Goal: Information Seeking & Learning: Learn about a topic

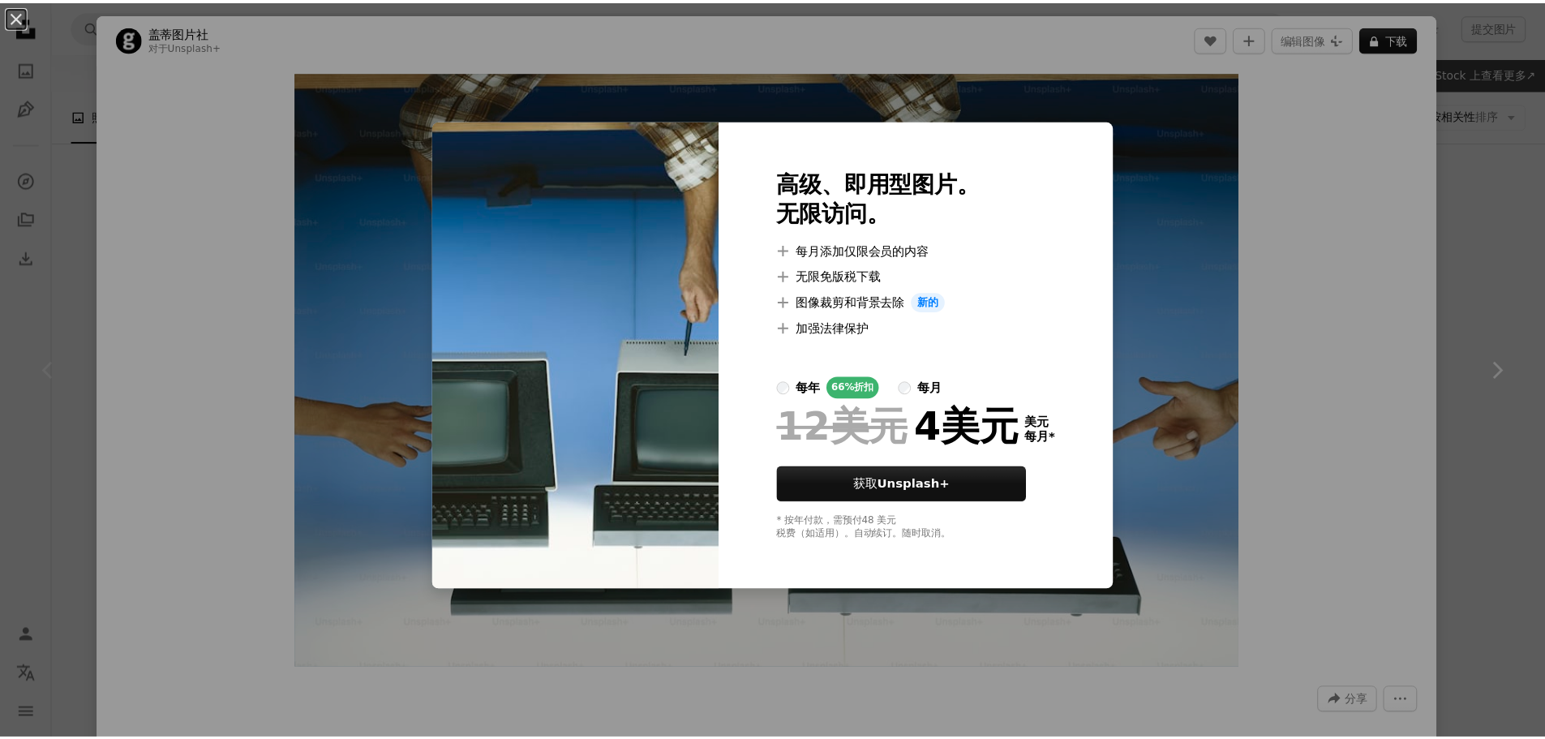
scroll to position [162, 0]
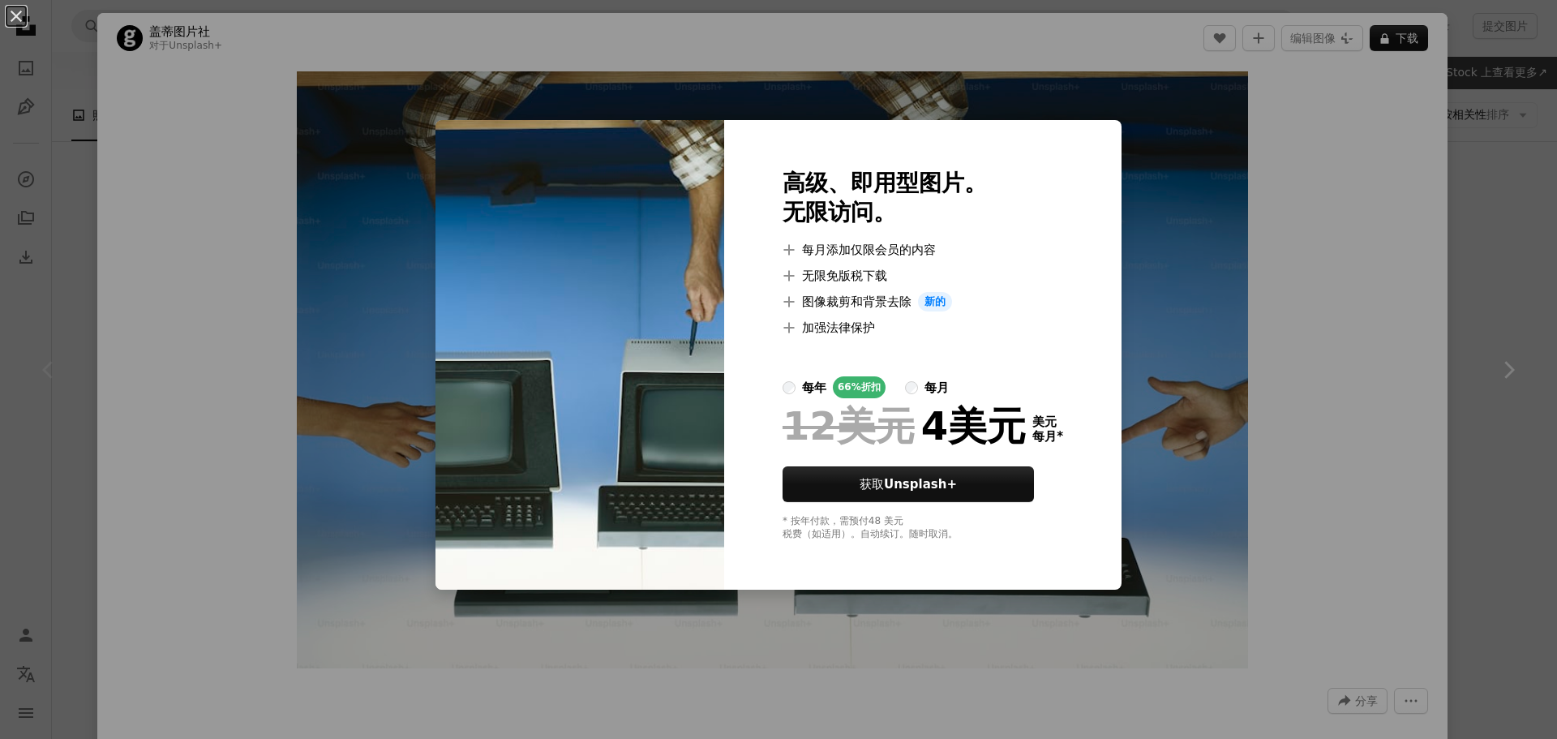
click at [1259, 169] on div "An X shape 高级、即用型图片。 无限访问。 A plus sign 每月添加仅限会员的内容 A plus sign 无限免版税下载 A plus s…" at bounding box center [778, 369] width 1557 height 739
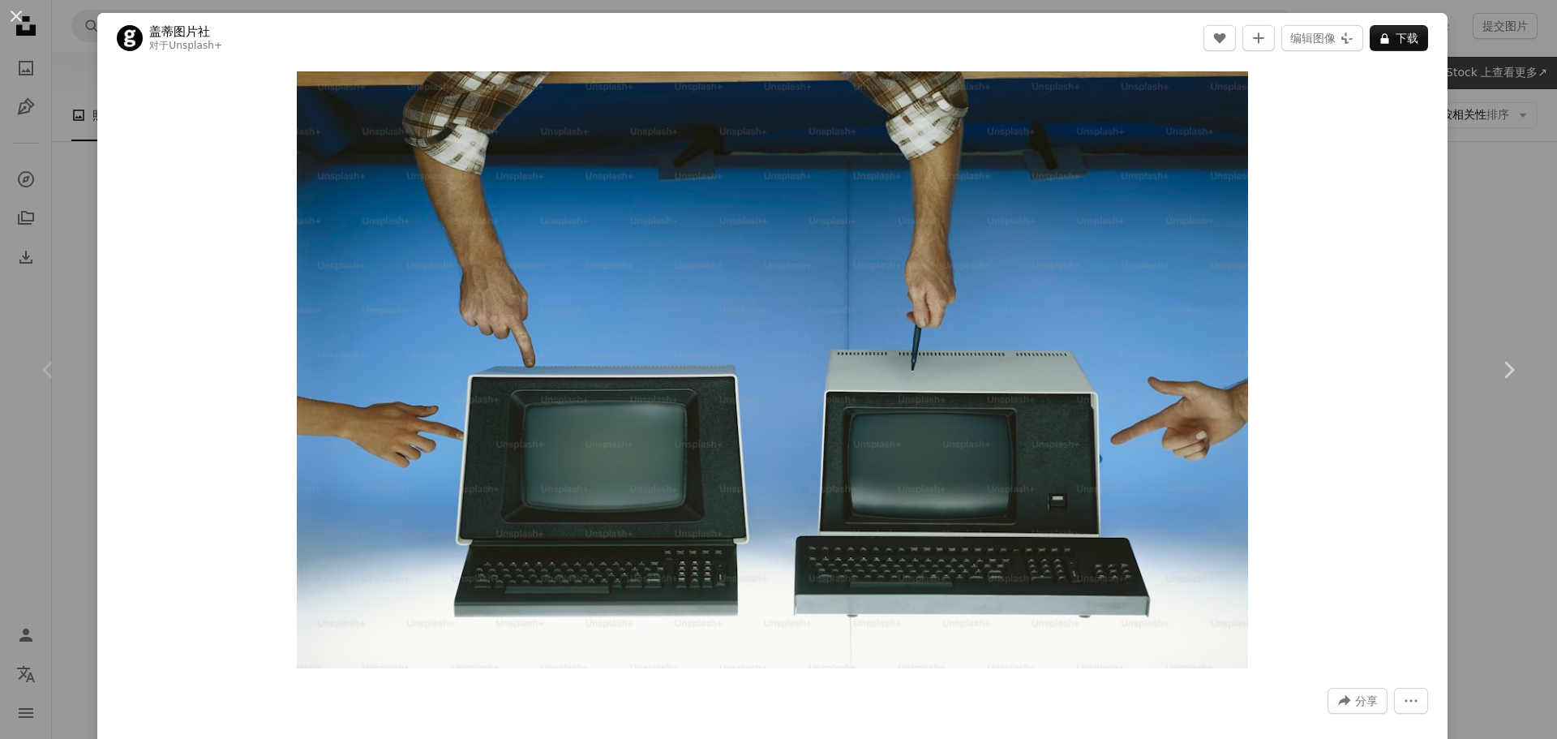
click at [1491, 115] on div "An X shape Chevron left Chevron right 盖蒂图片社 对于 Unsplash+ A heart A plus sign 编辑…" at bounding box center [778, 369] width 1557 height 739
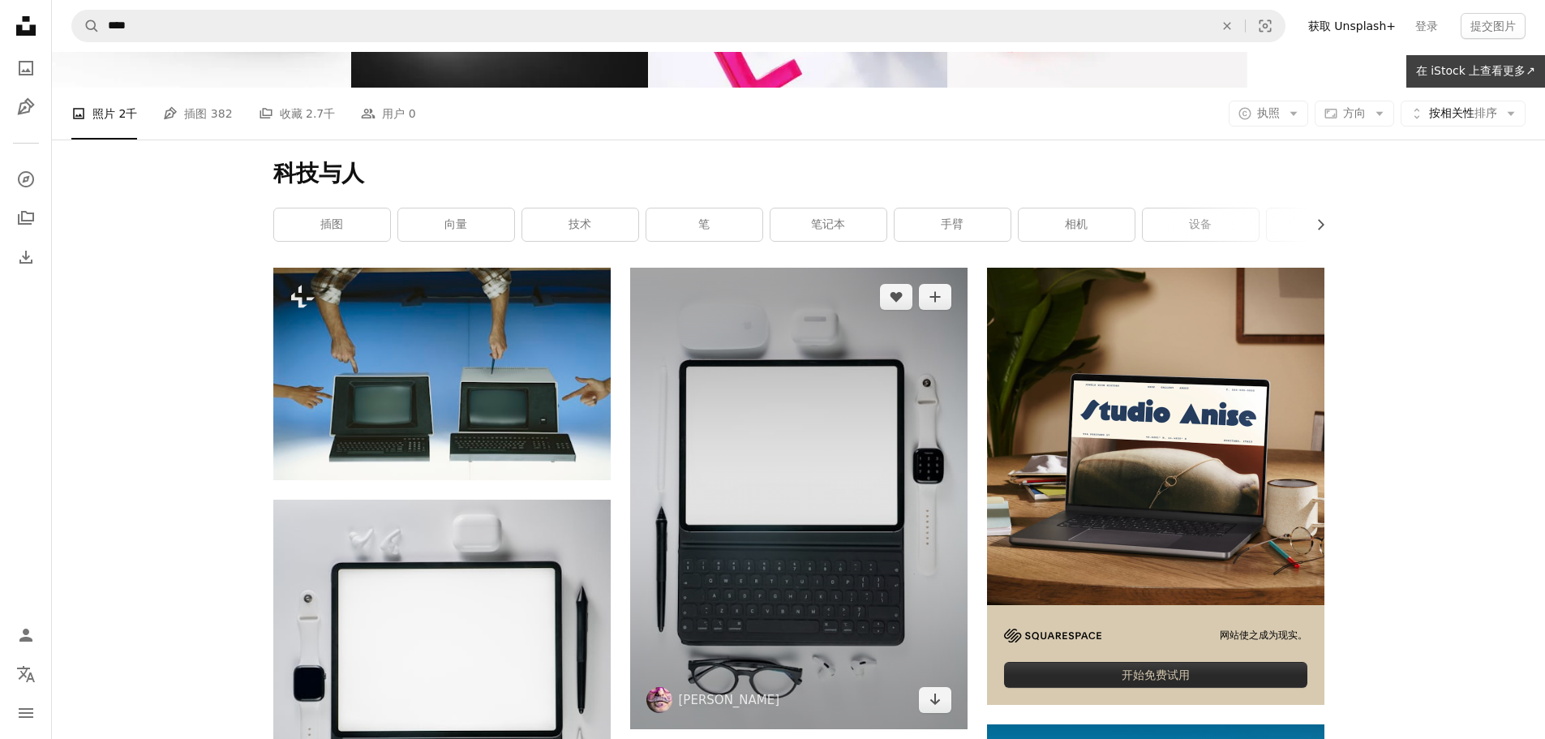
click at [783, 449] on img at bounding box center [798, 498] width 337 height 461
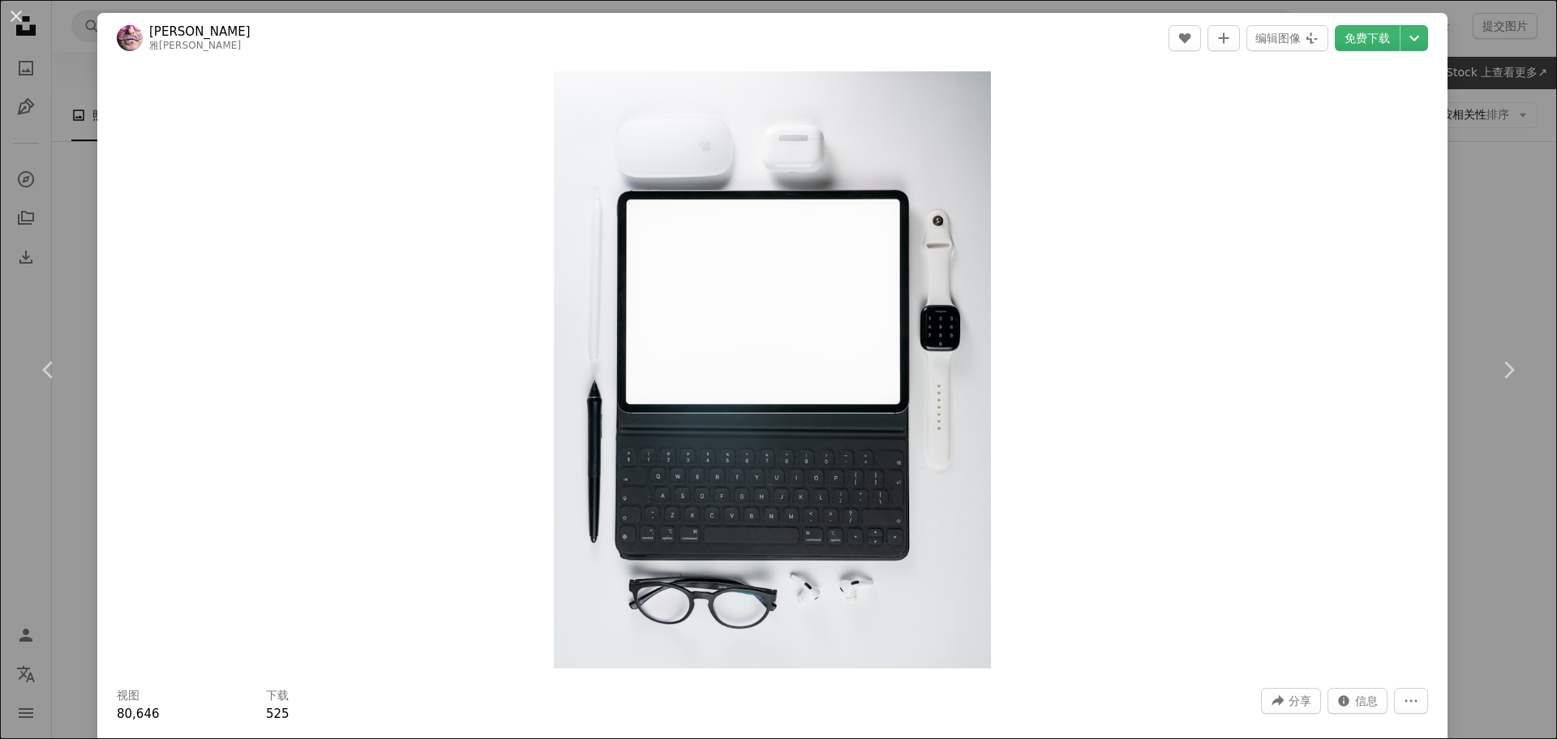
click at [1474, 165] on div "An X shape Chevron left Chevron right 雅库布·热尔季茨基 雅库布[PERSON_NAME]季茨基 A heart A p…" at bounding box center [778, 369] width 1557 height 739
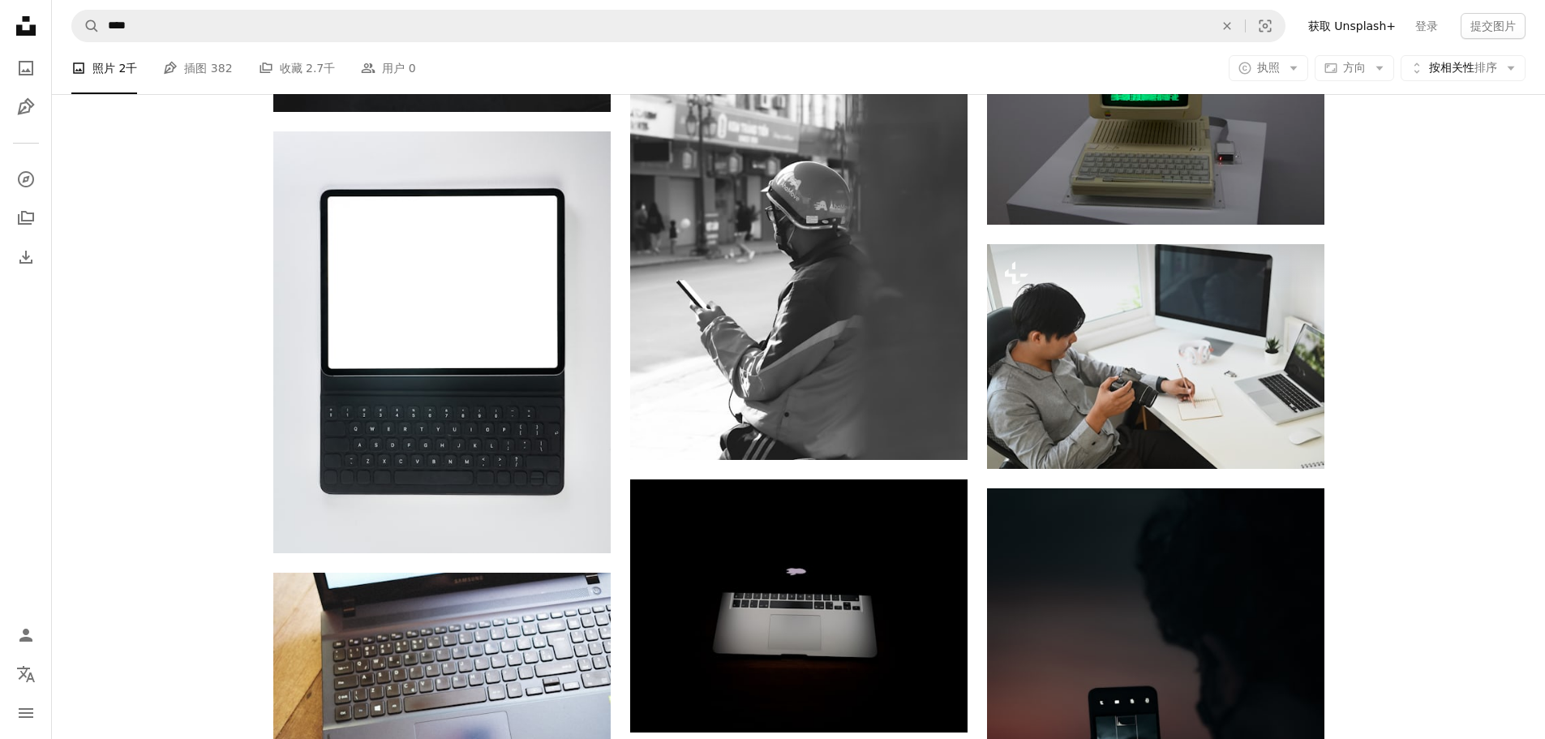
scroll to position [17598, 0]
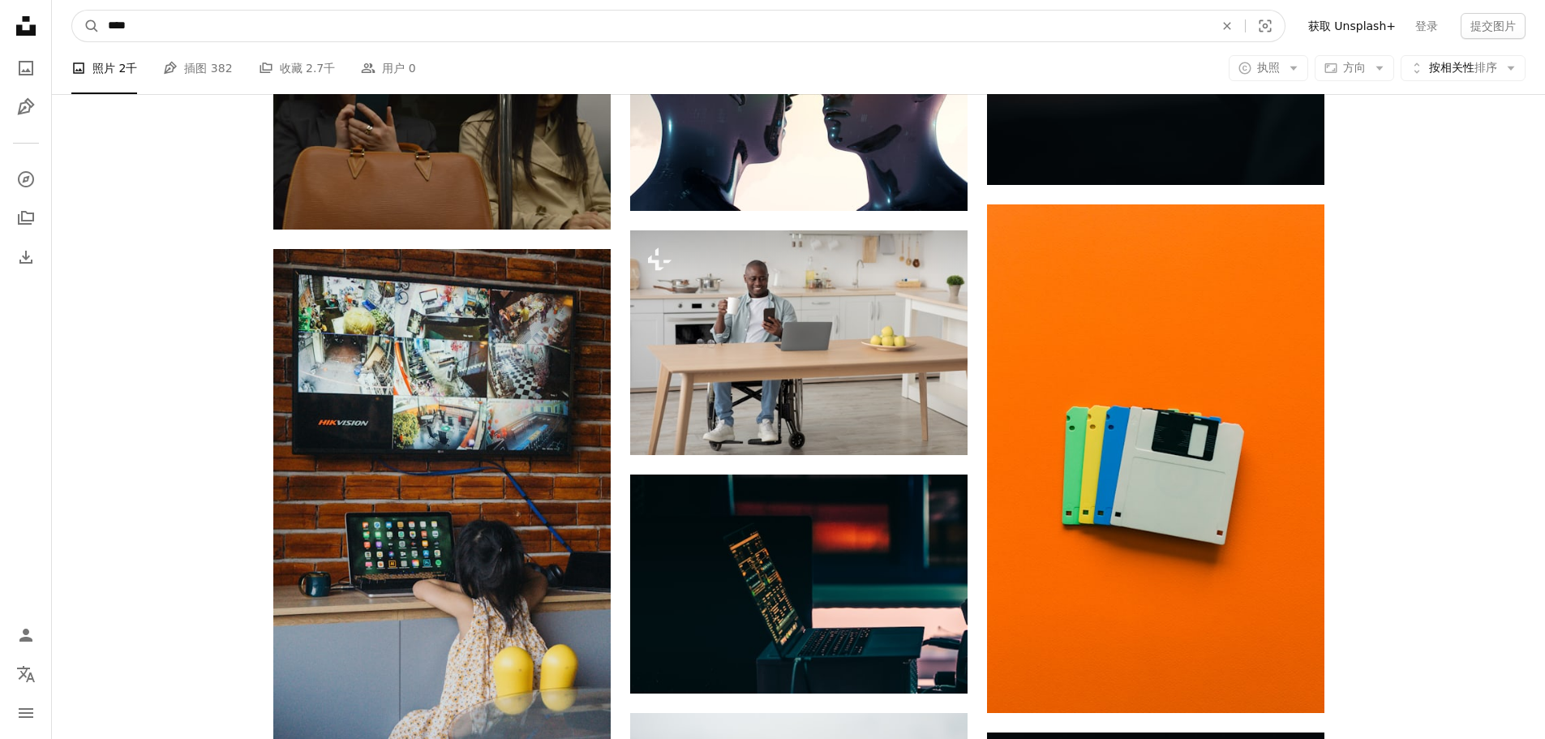
drag, startPoint x: 152, startPoint y: 23, endPoint x: 79, endPoint y: 10, distance: 74.9
click at [83, 11] on form "A magnifying glass **** An X shape Visual search" at bounding box center [678, 26] width 1214 height 32
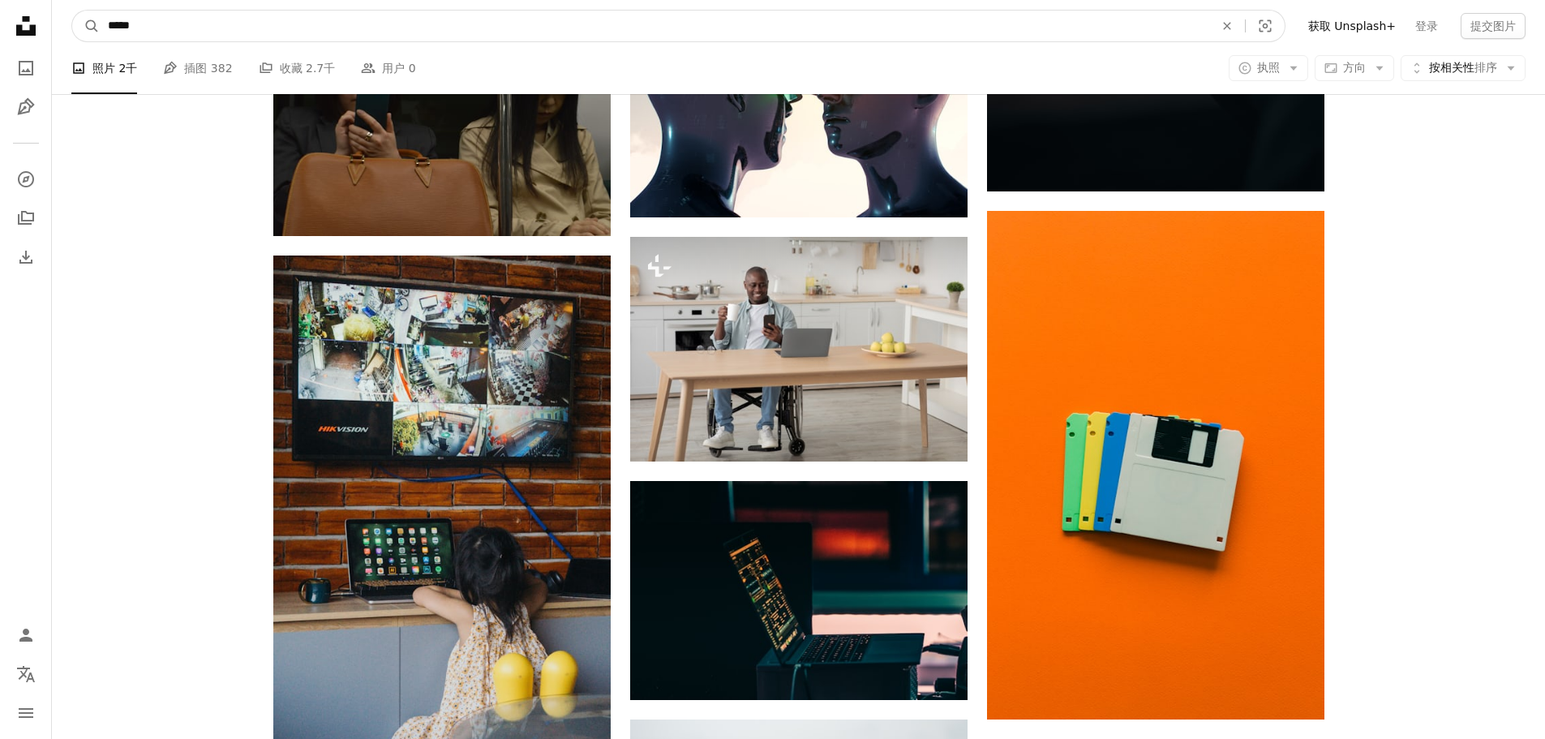
type input "**"
click button "A magnifying glass" at bounding box center [86, 26] width 28 height 31
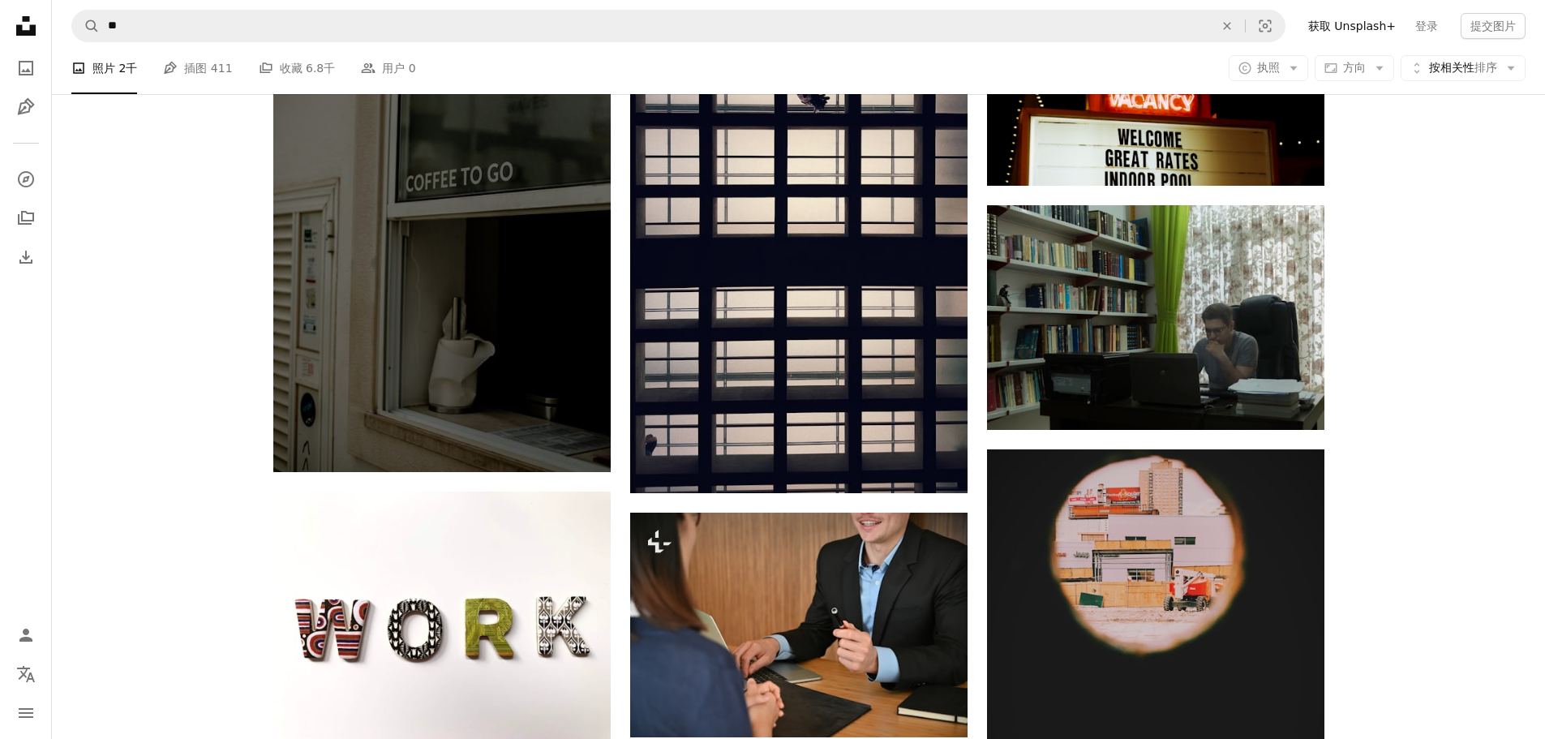
scroll to position [2352, 0]
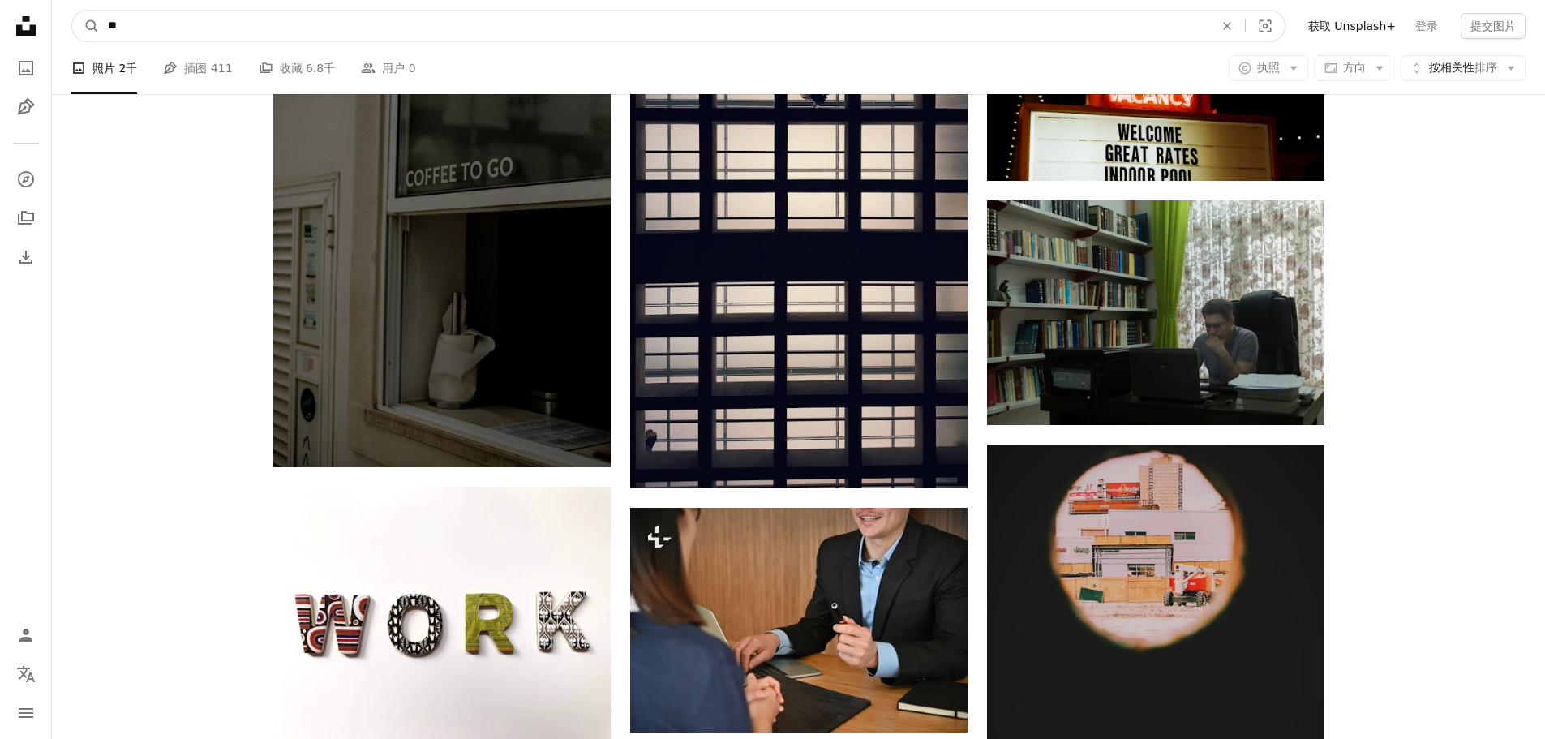
drag, startPoint x: 79, startPoint y: 24, endPoint x: 60, endPoint y: 21, distance: 19.7
click at [64, 24] on nav "A magnifying glass ** An X shape Visual search Filters 获取 Unsplash+ 登录 提交图片" at bounding box center [798, 26] width 1493 height 52
type input "***"
click button "A magnifying glass" at bounding box center [86, 26] width 28 height 31
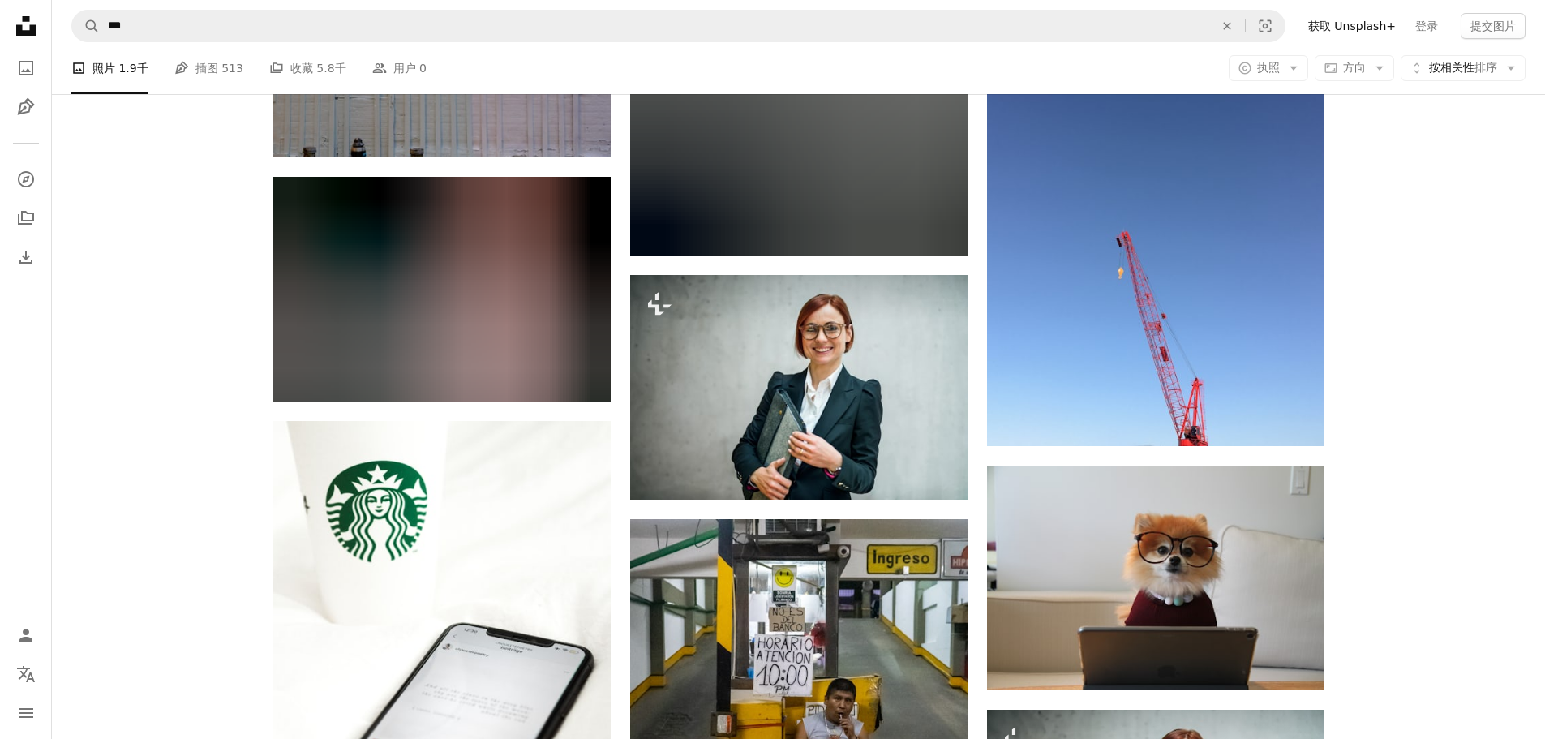
scroll to position [8191, 0]
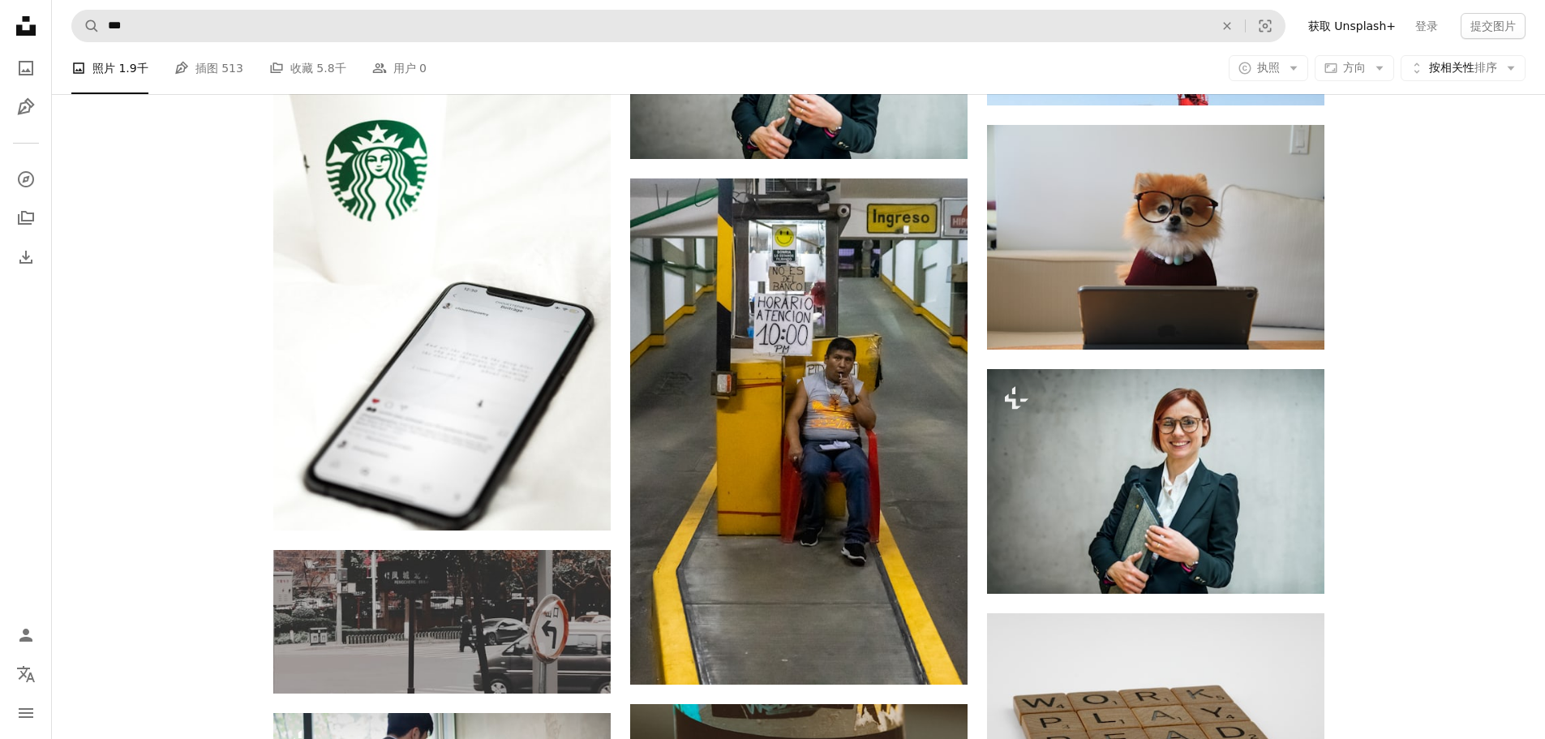
drag, startPoint x: 154, startPoint y: 7, endPoint x: 101, endPoint y: 10, distance: 53.6
click at [109, 10] on nav "A magnifying glass *** An X shape Visual search Filters 获取 Unsplash+ 登录 提交图片" at bounding box center [798, 26] width 1493 height 52
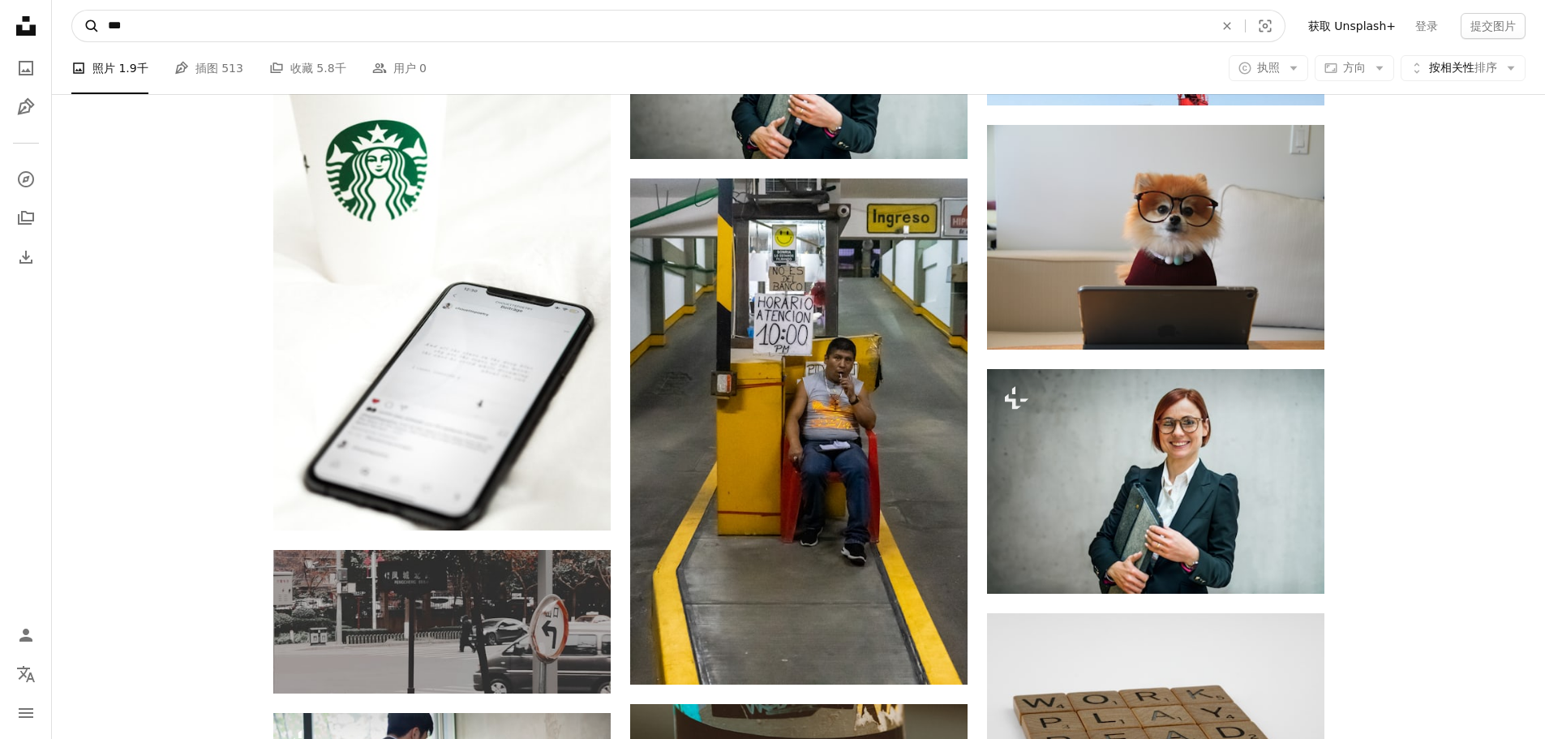
drag, startPoint x: 152, startPoint y: 30, endPoint x: 88, endPoint y: 22, distance: 64.6
click at [88, 22] on form "A magnifying glass *** An X shape Visual search" at bounding box center [678, 26] width 1214 height 32
type input "****"
click button "A magnifying glass" at bounding box center [86, 26] width 28 height 31
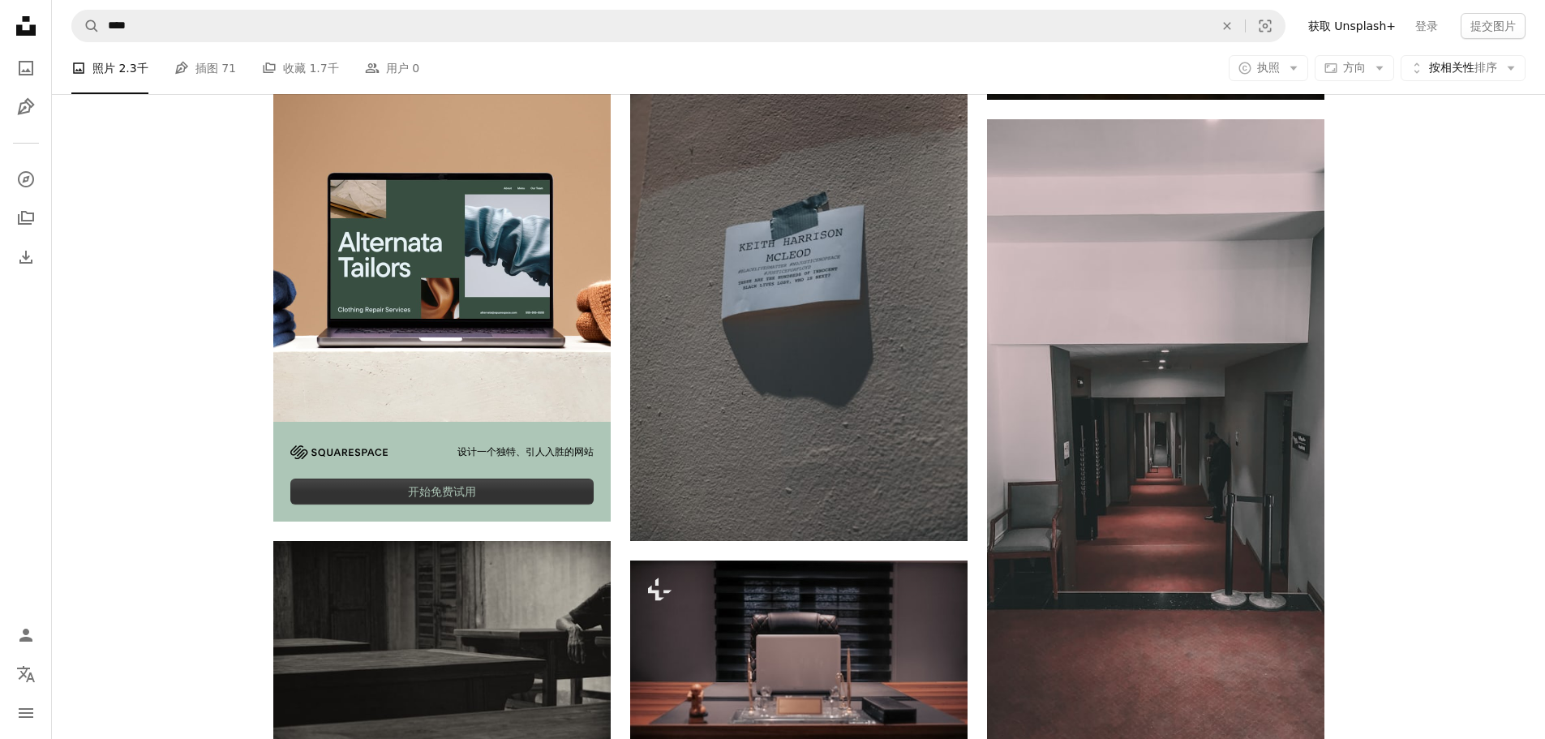
scroll to position [3649, 0]
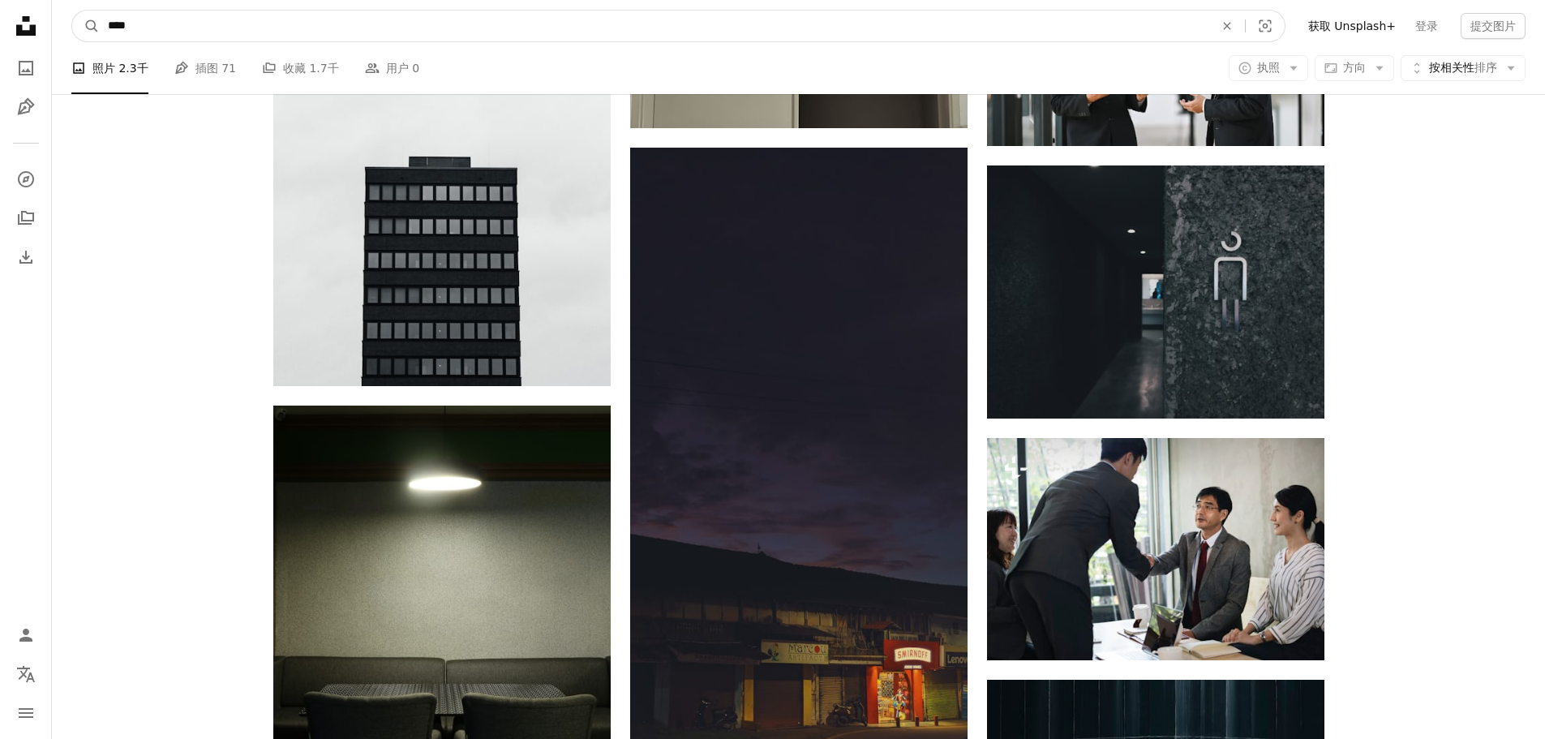
drag, startPoint x: 11, startPoint y: 20, endPoint x: 0, endPoint y: 16, distance: 12.1
click at [0, 20] on div "Unsplash logo Unsplash Home A photo Pen Tool A compass A stack of folders Downl…" at bounding box center [772, 239] width 1545 height 7777
type input "****"
click button "A magnifying glass" at bounding box center [86, 26] width 28 height 31
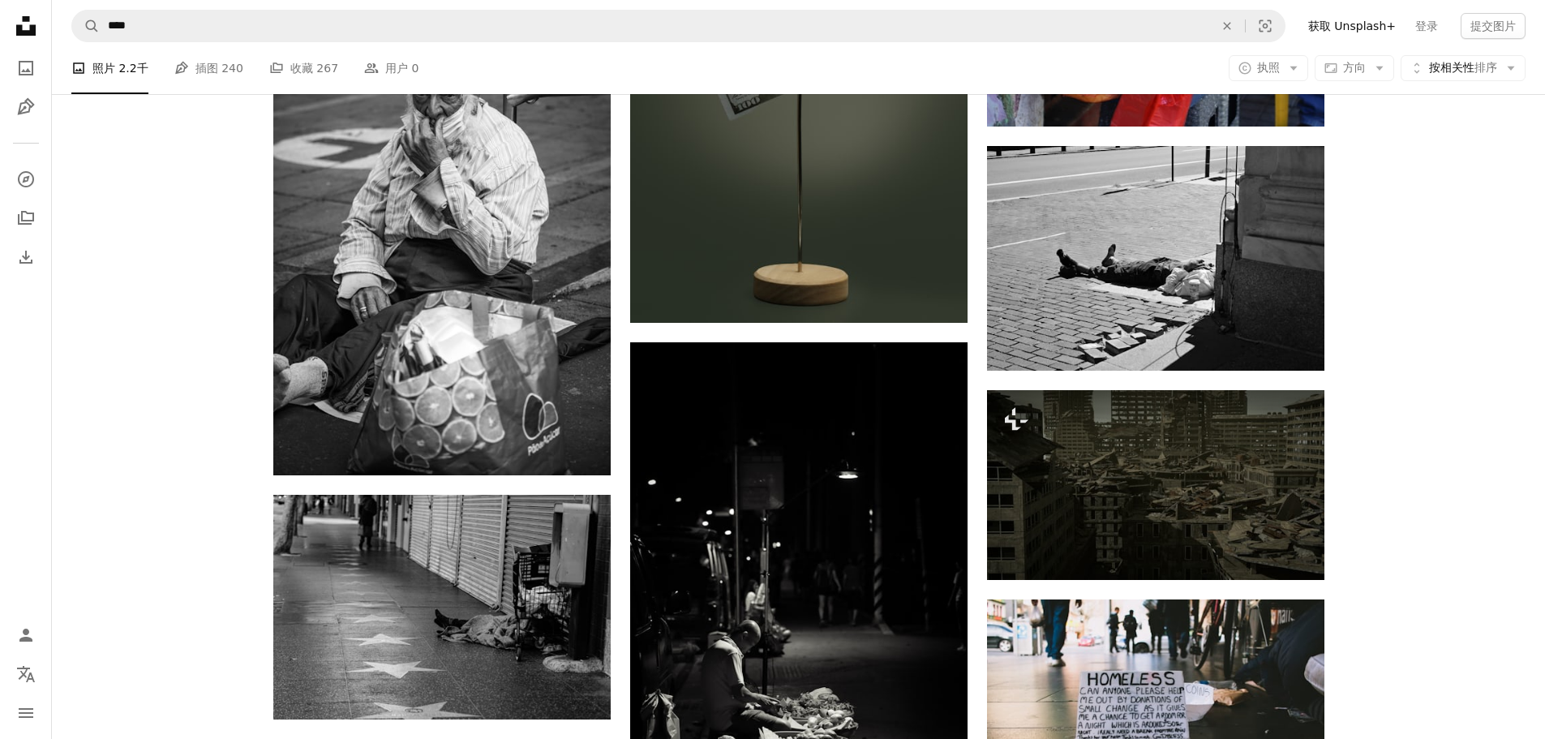
scroll to position [6325, 0]
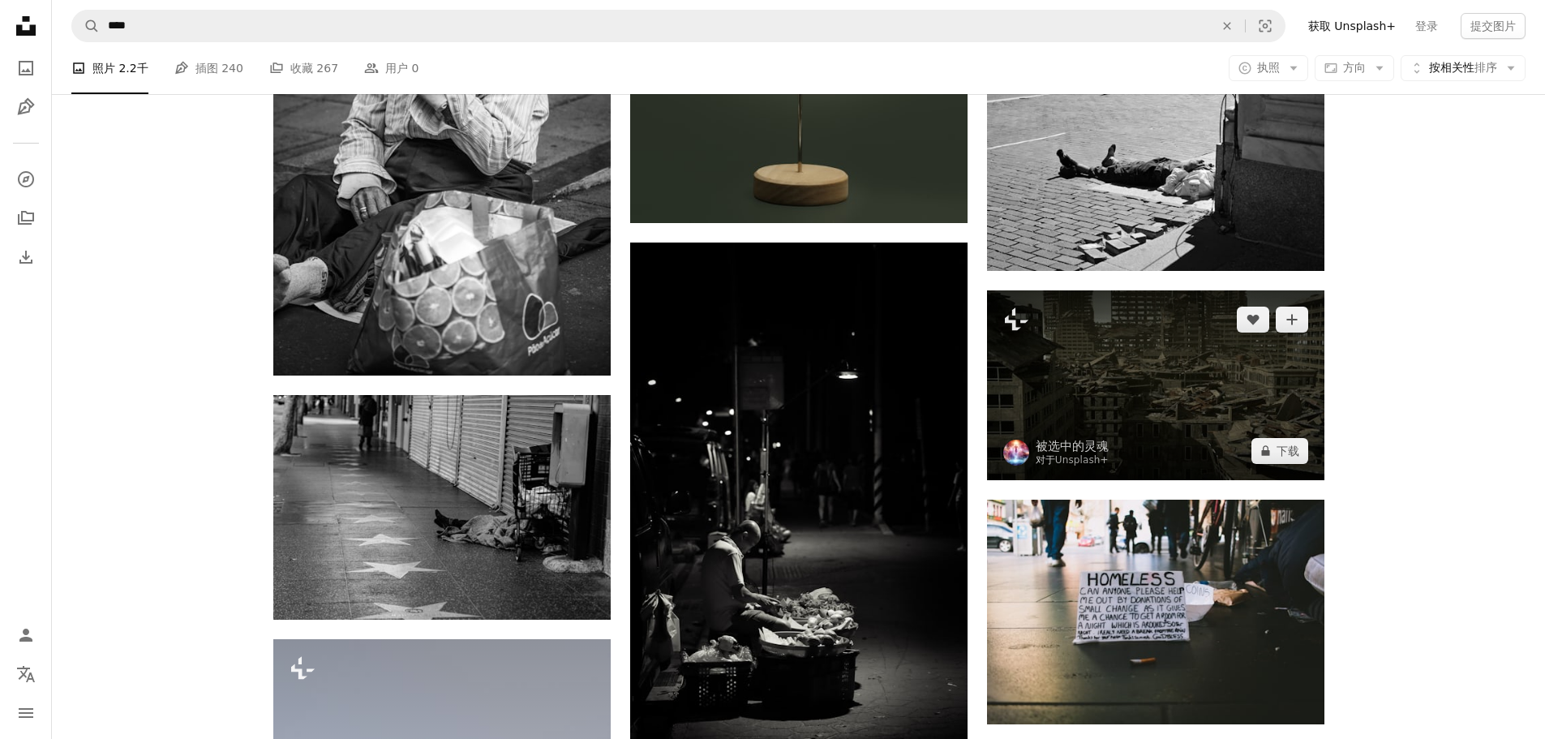
click at [1257, 384] on img at bounding box center [1155, 385] width 337 height 190
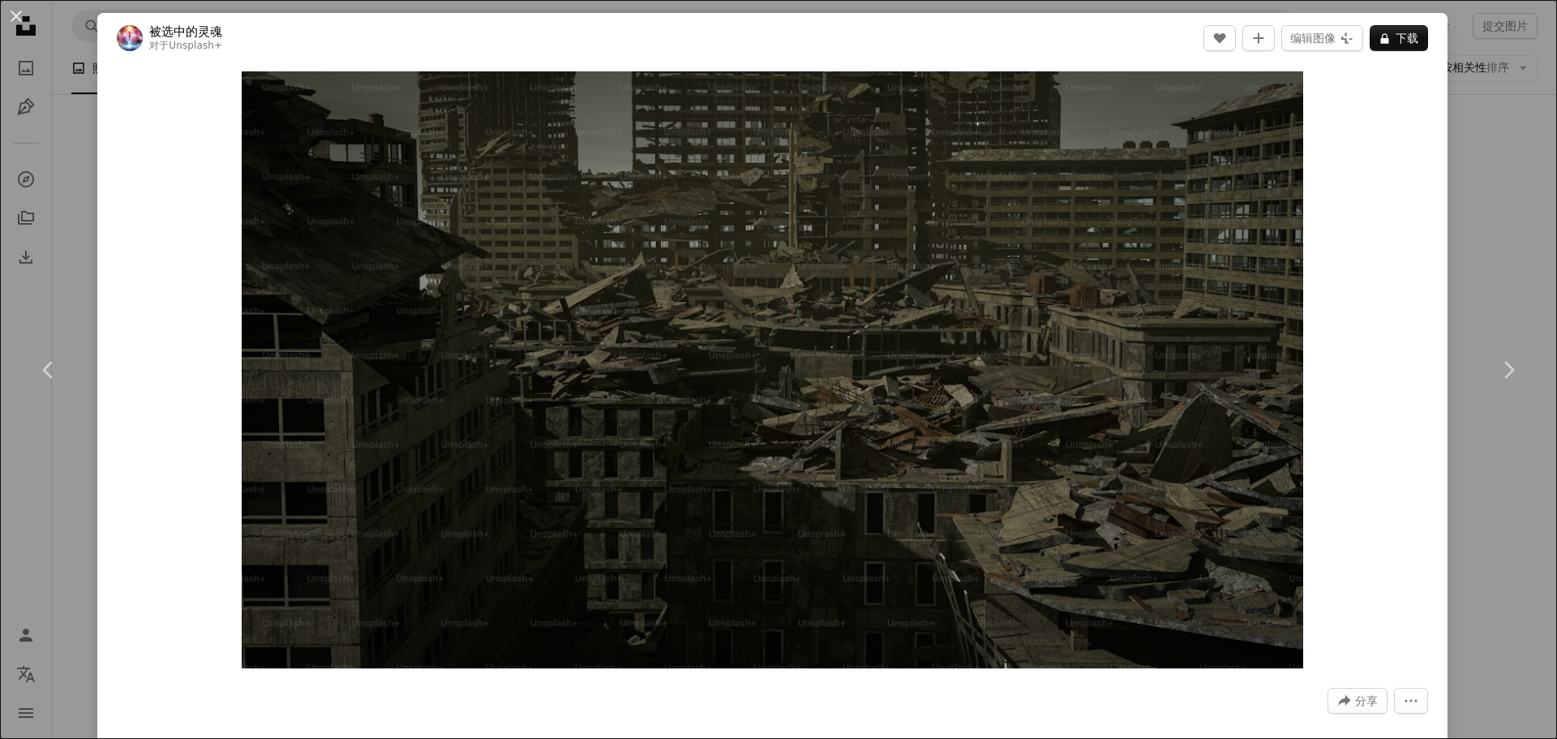
click at [1436, 271] on div "An X shape Chevron left Chevron right 被选中的灵魂 对于 Unsplash+ A heart A plus sign 编…" at bounding box center [778, 369] width 1557 height 739
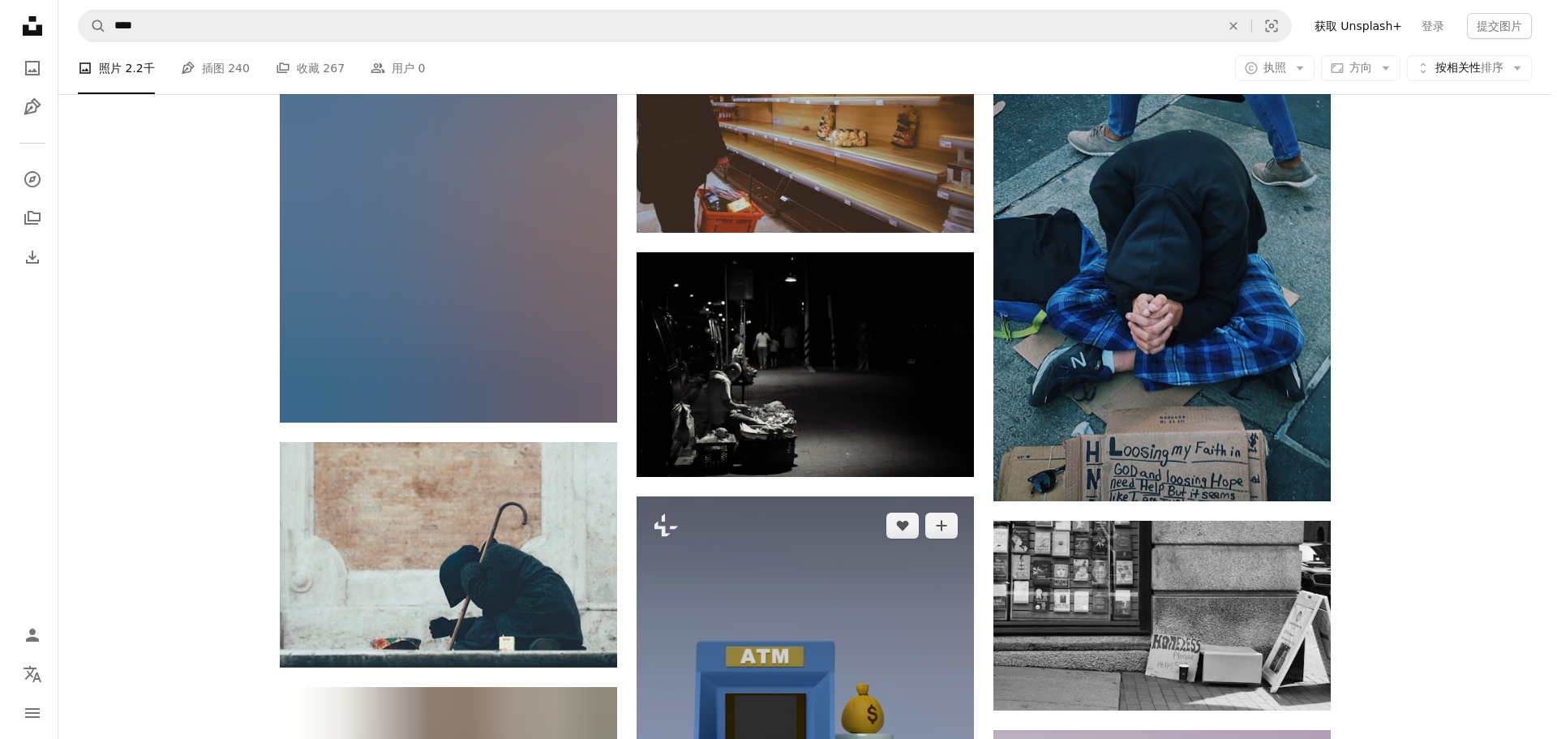
scroll to position [9245, 0]
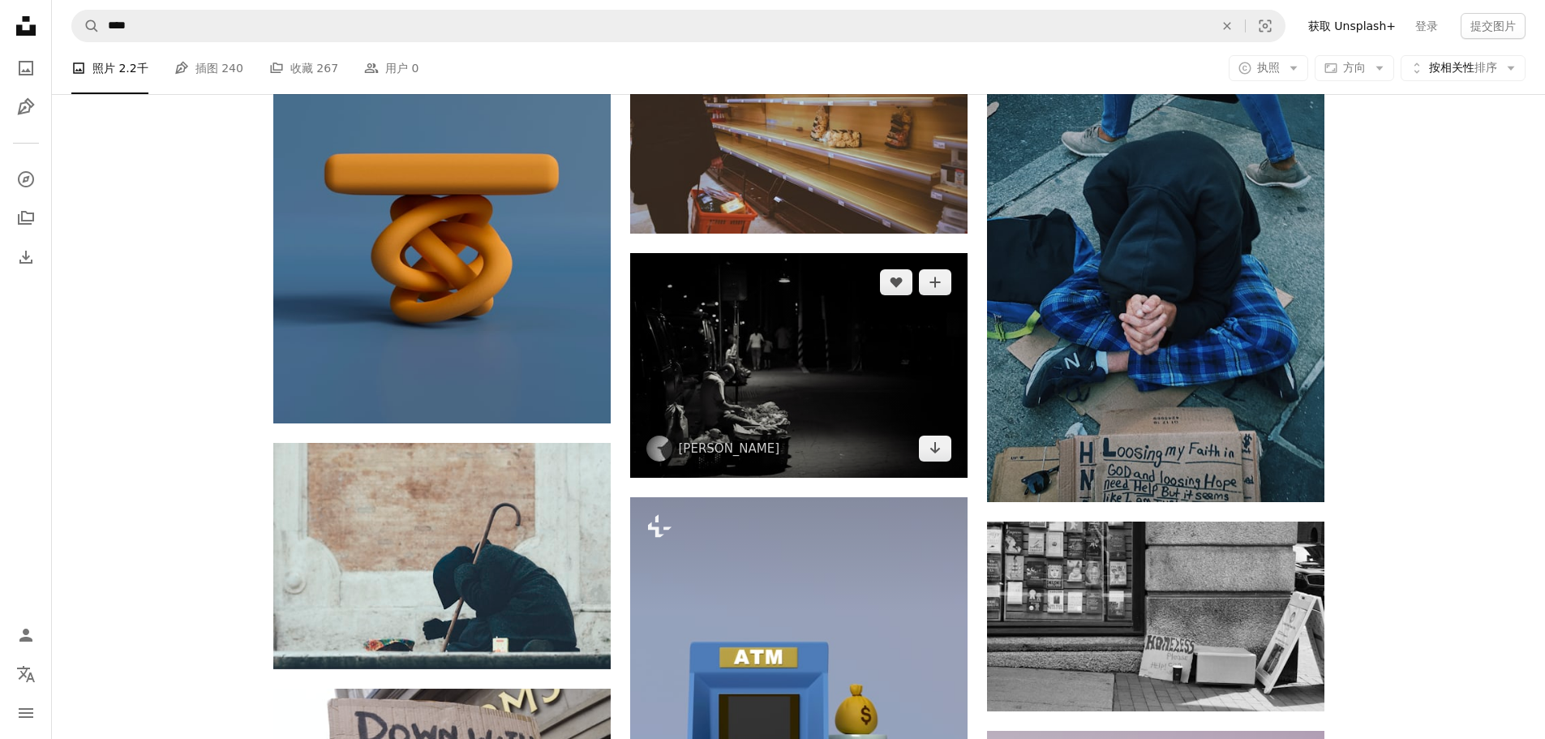
click at [810, 400] on img at bounding box center [798, 365] width 337 height 225
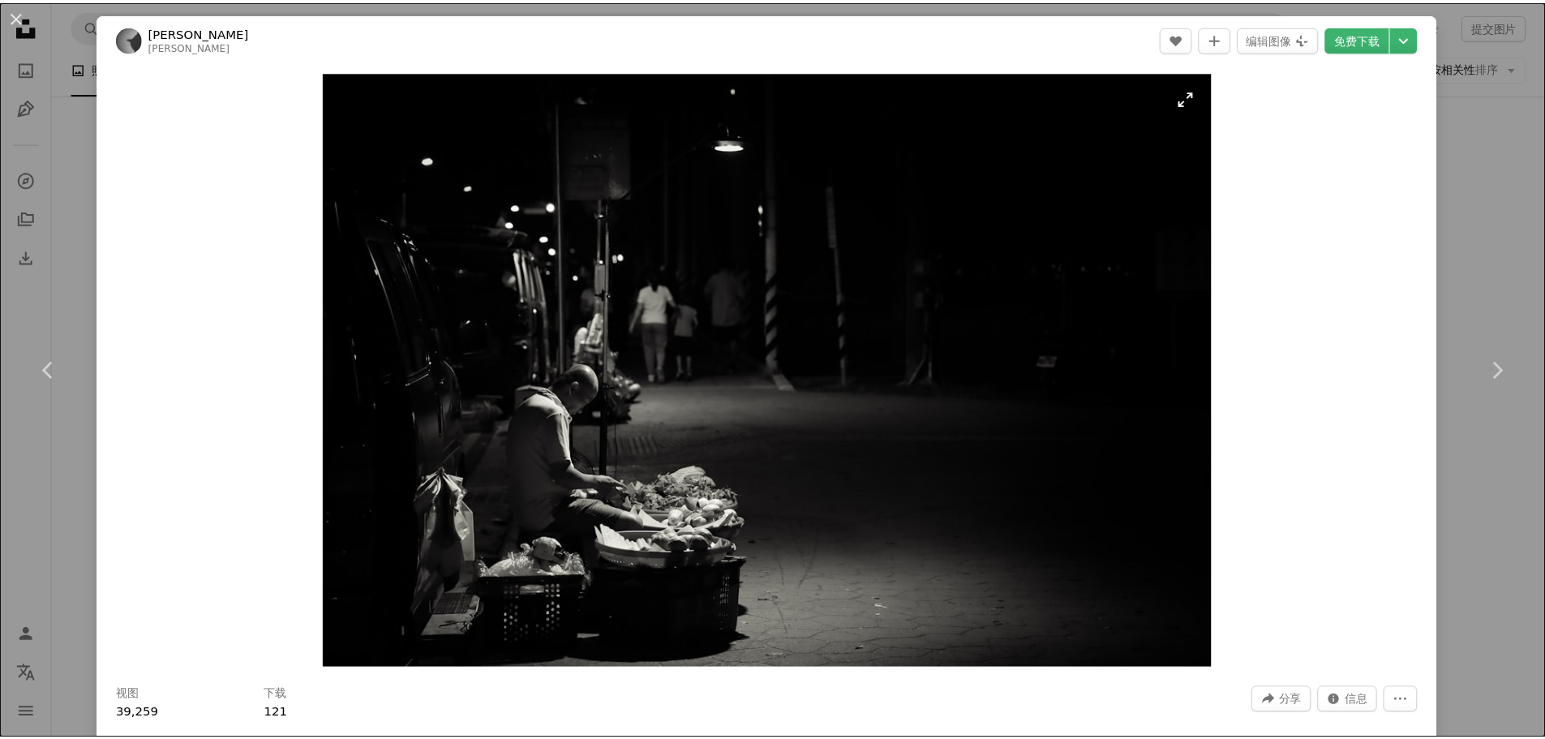
scroll to position [162, 0]
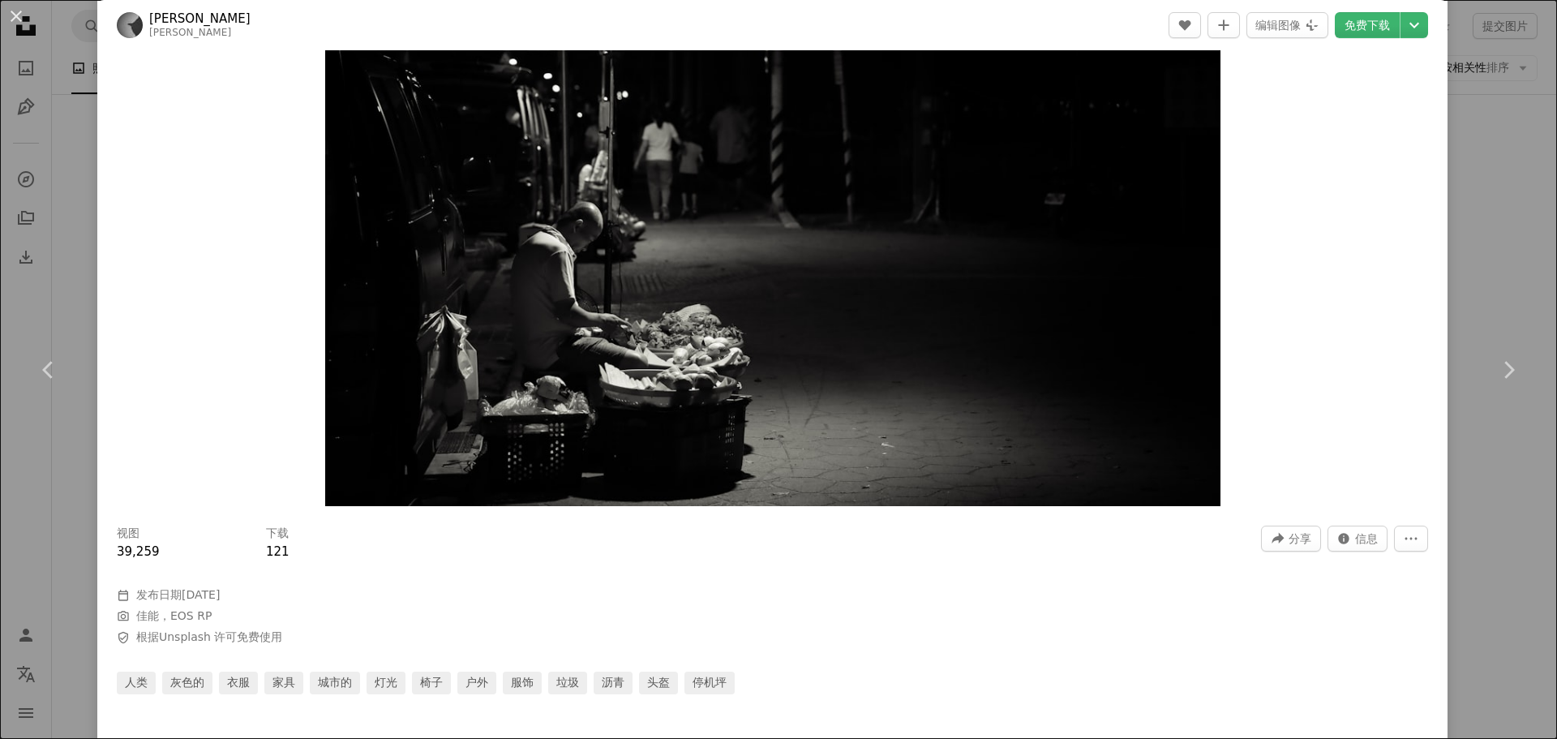
click at [1494, 114] on div "An X shape Chevron left Chevron right [PERSON_NAME] A heart A plus sign 编辑图像 Pl…" at bounding box center [778, 369] width 1557 height 739
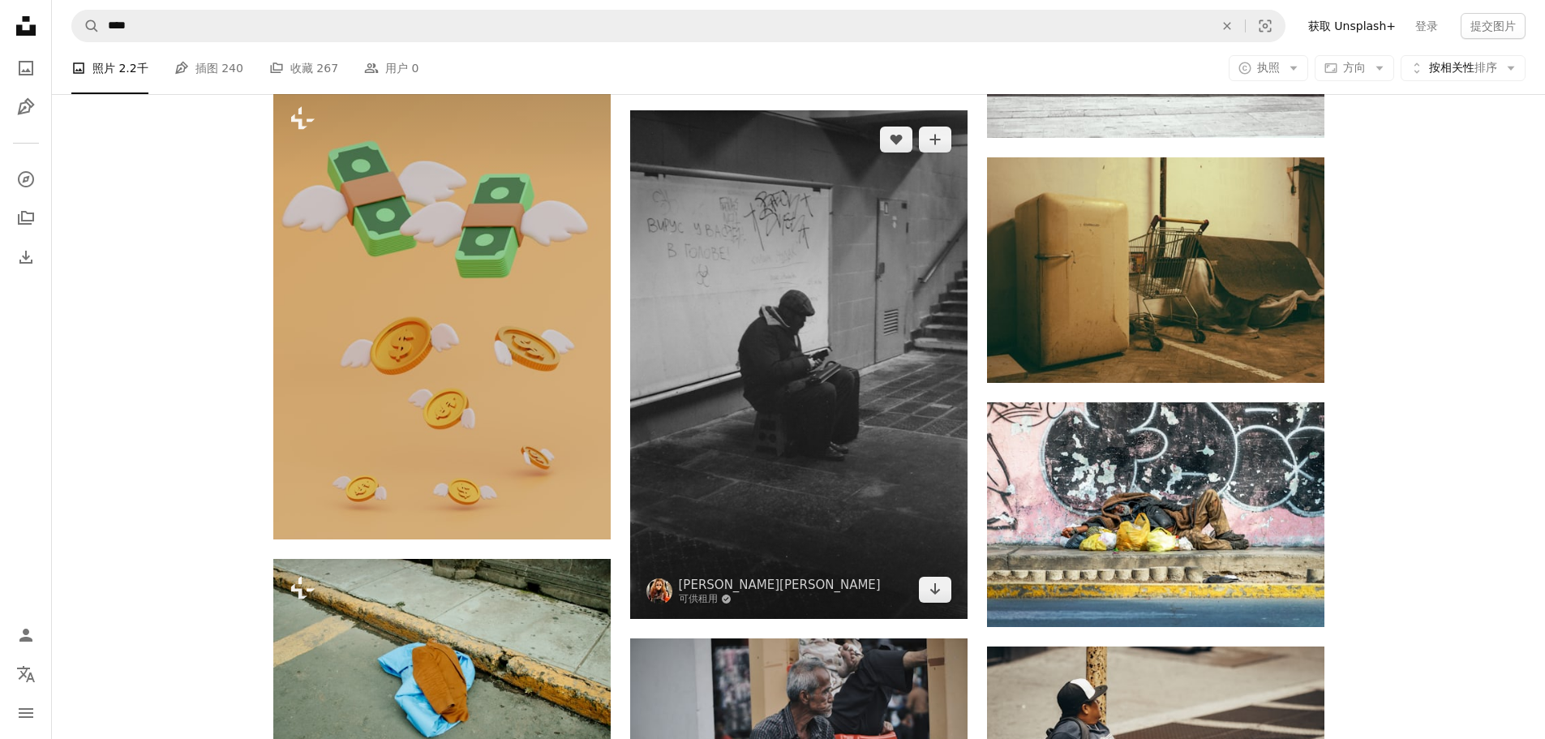
scroll to position [11272, 0]
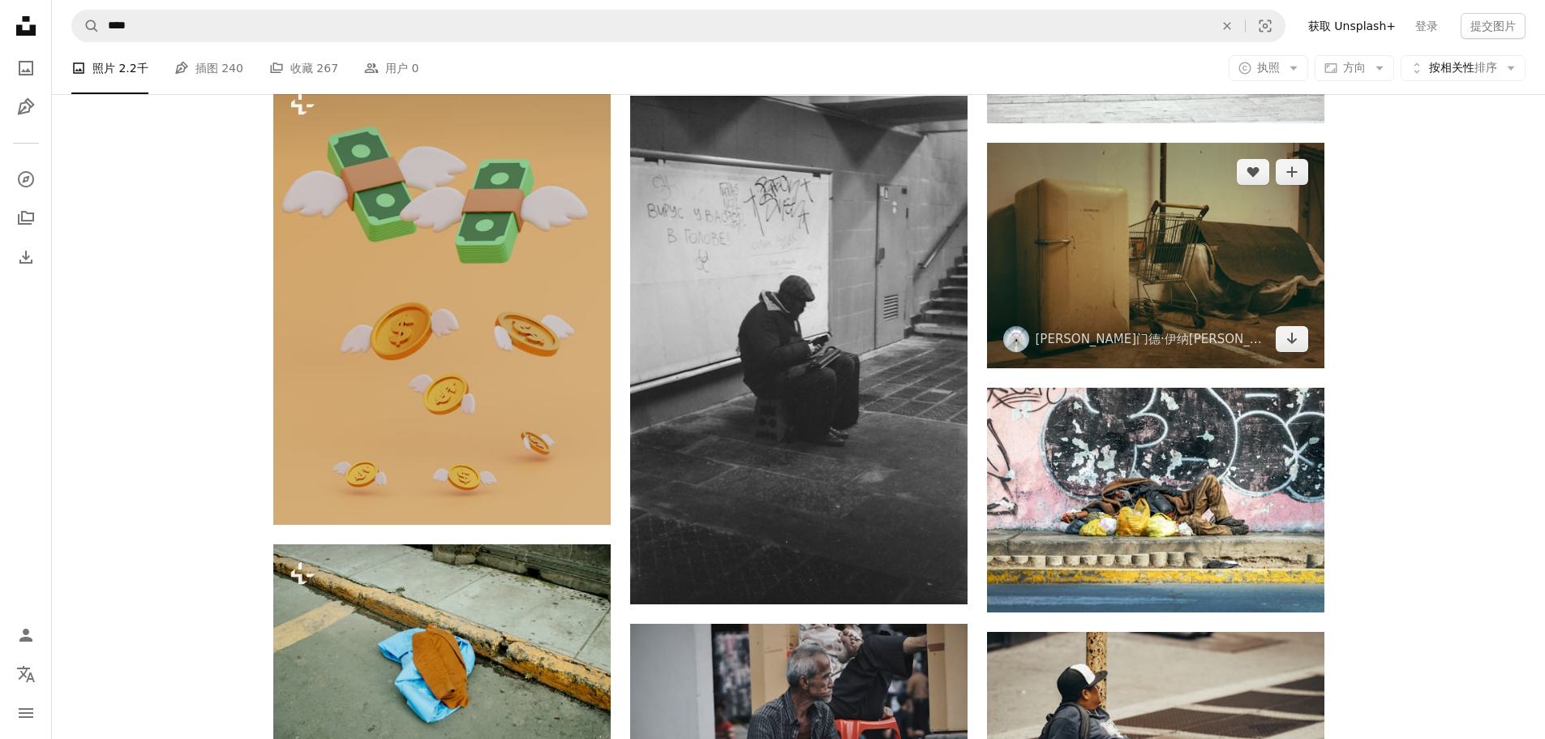
click at [1122, 196] on img at bounding box center [1155, 255] width 337 height 225
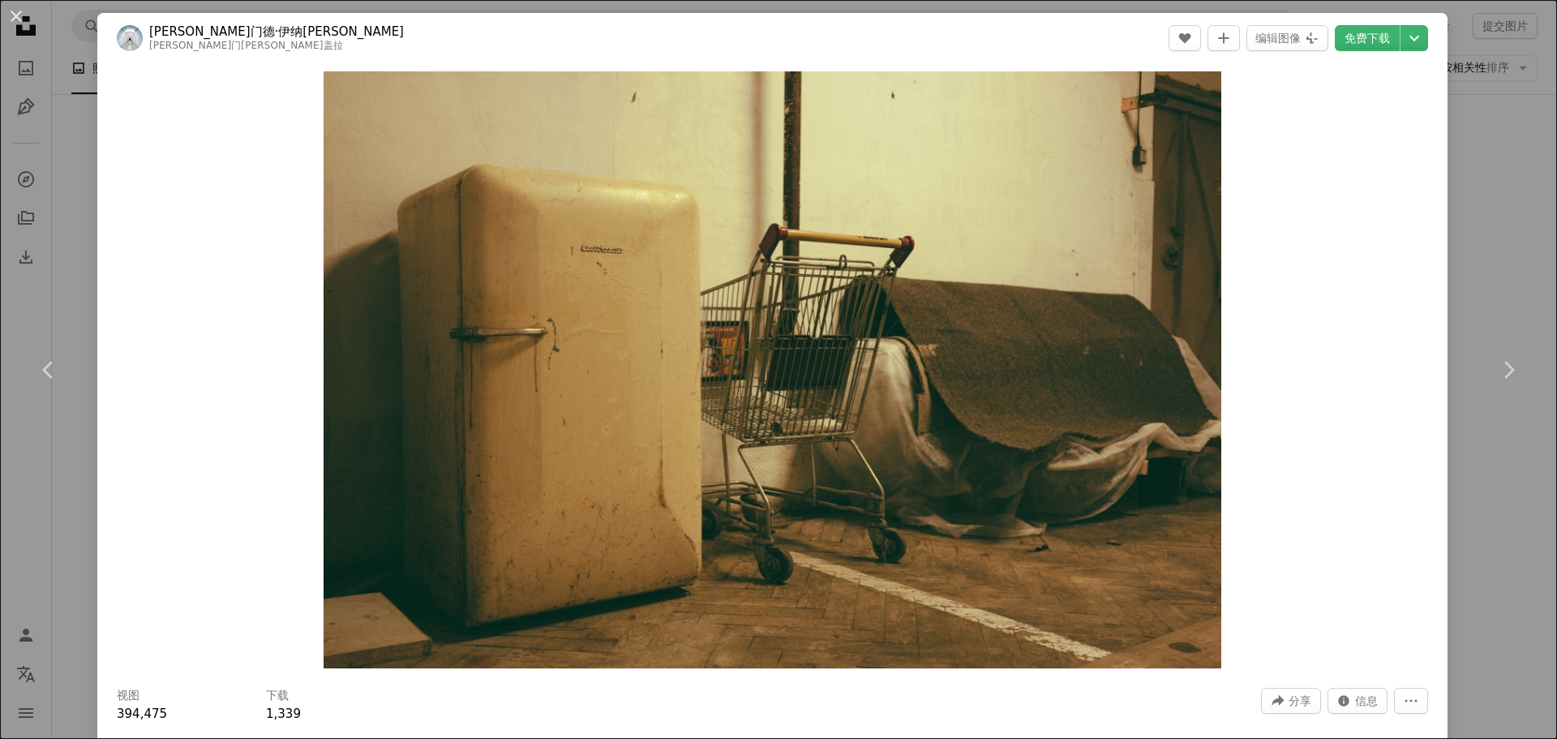
click at [1489, 247] on div "An X shape Chevron left Chevron right [PERSON_NAME]门德·伊纳[PERSON_NAME] [PERSON_N…" at bounding box center [778, 369] width 1557 height 739
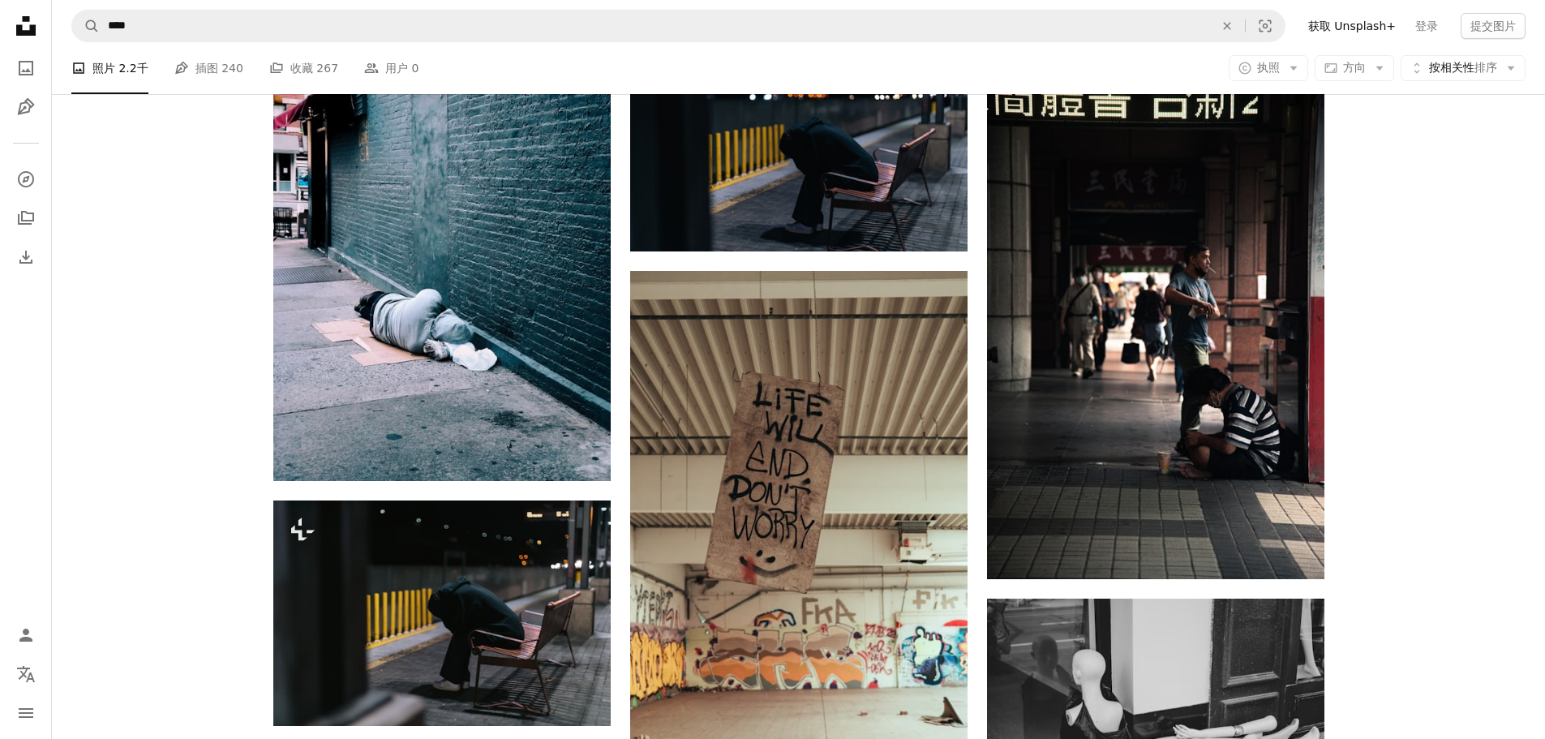
scroll to position [13705, 0]
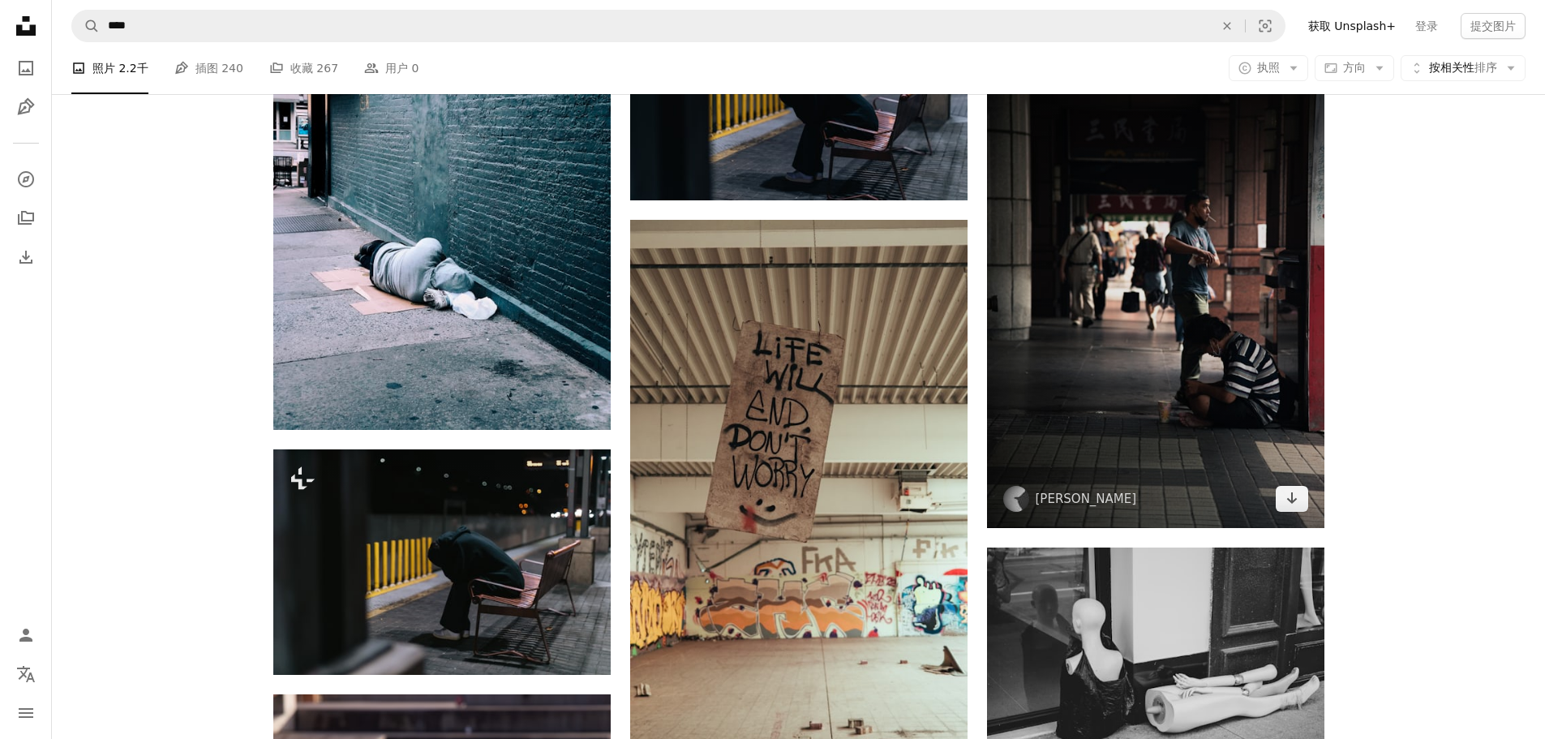
click at [1075, 360] on img at bounding box center [1155, 275] width 337 height 505
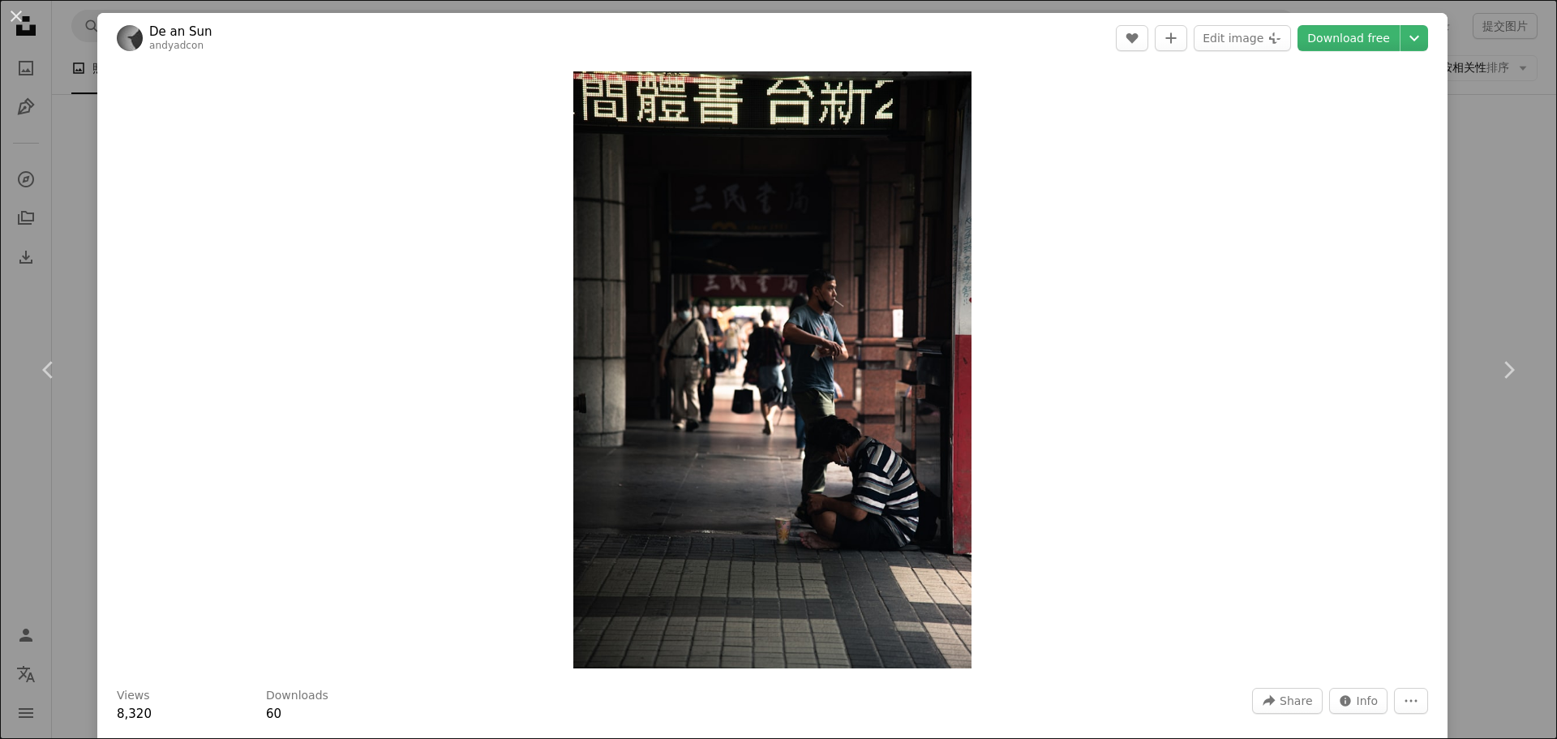
click at [1452, 225] on div "An X shape Chevron left Chevron right De an Sun andyadcon A heart A plus sign E…" at bounding box center [778, 369] width 1557 height 739
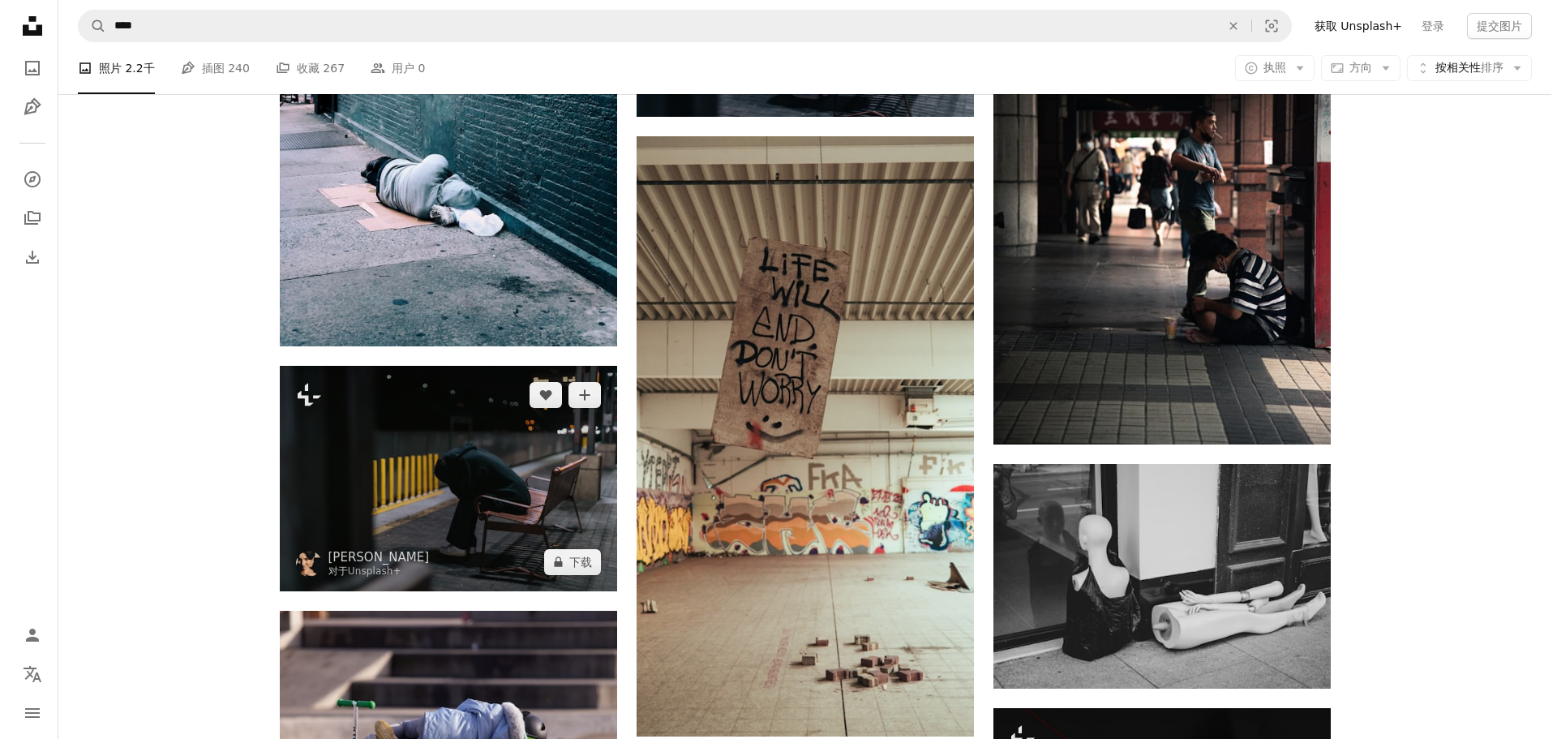
scroll to position [13786, 0]
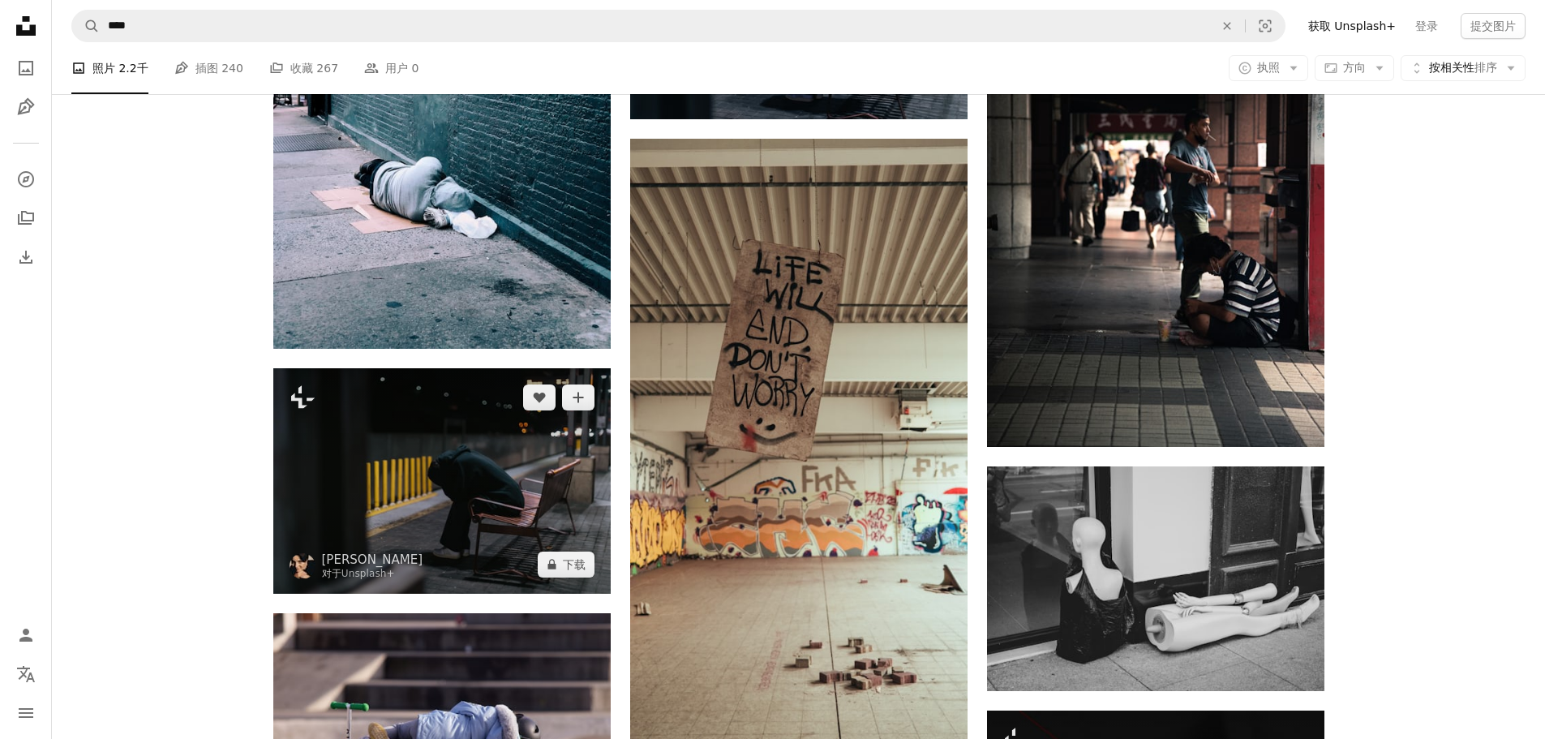
click at [491, 417] on img at bounding box center [441, 480] width 337 height 225
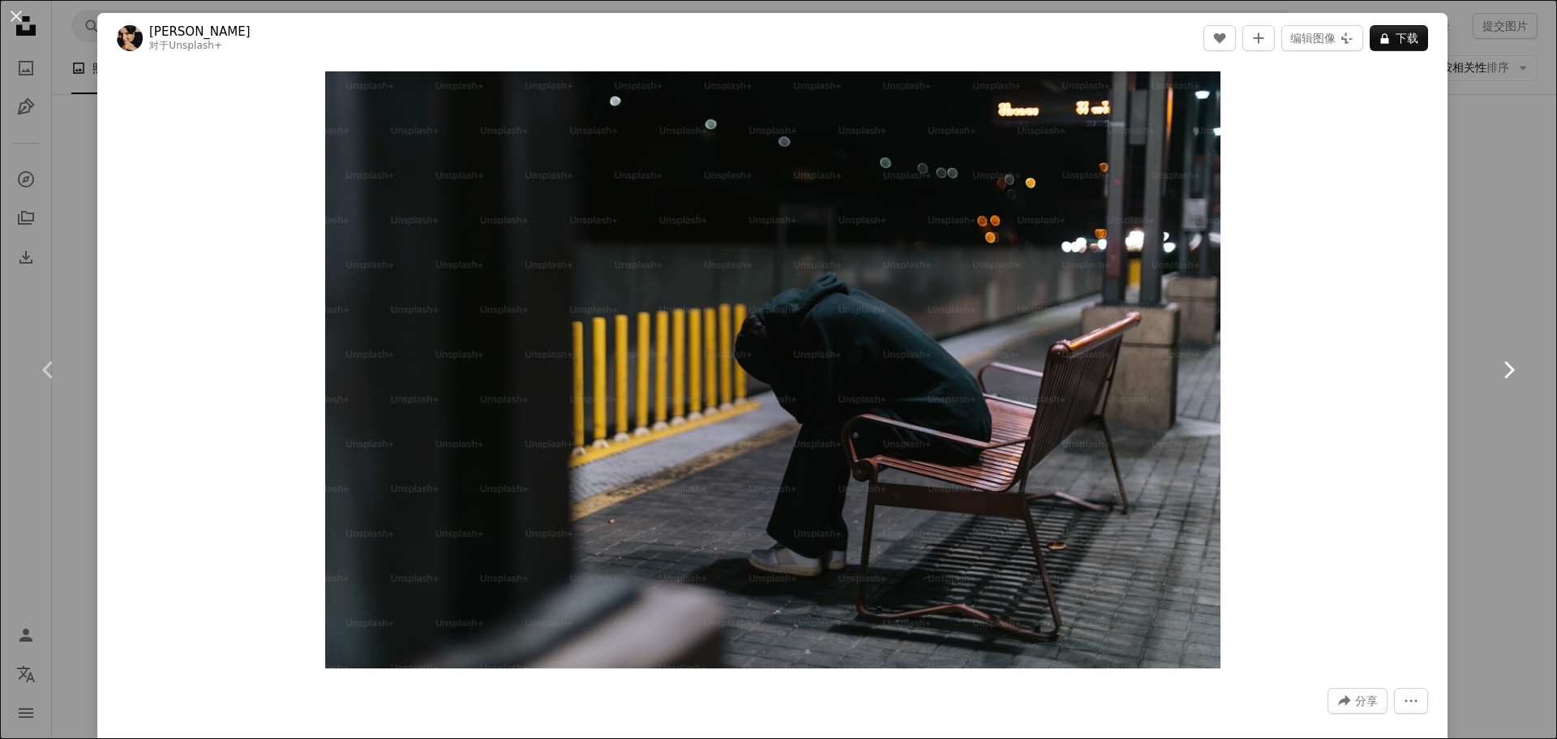
click at [1525, 315] on link "Chevron right" at bounding box center [1508, 370] width 97 height 156
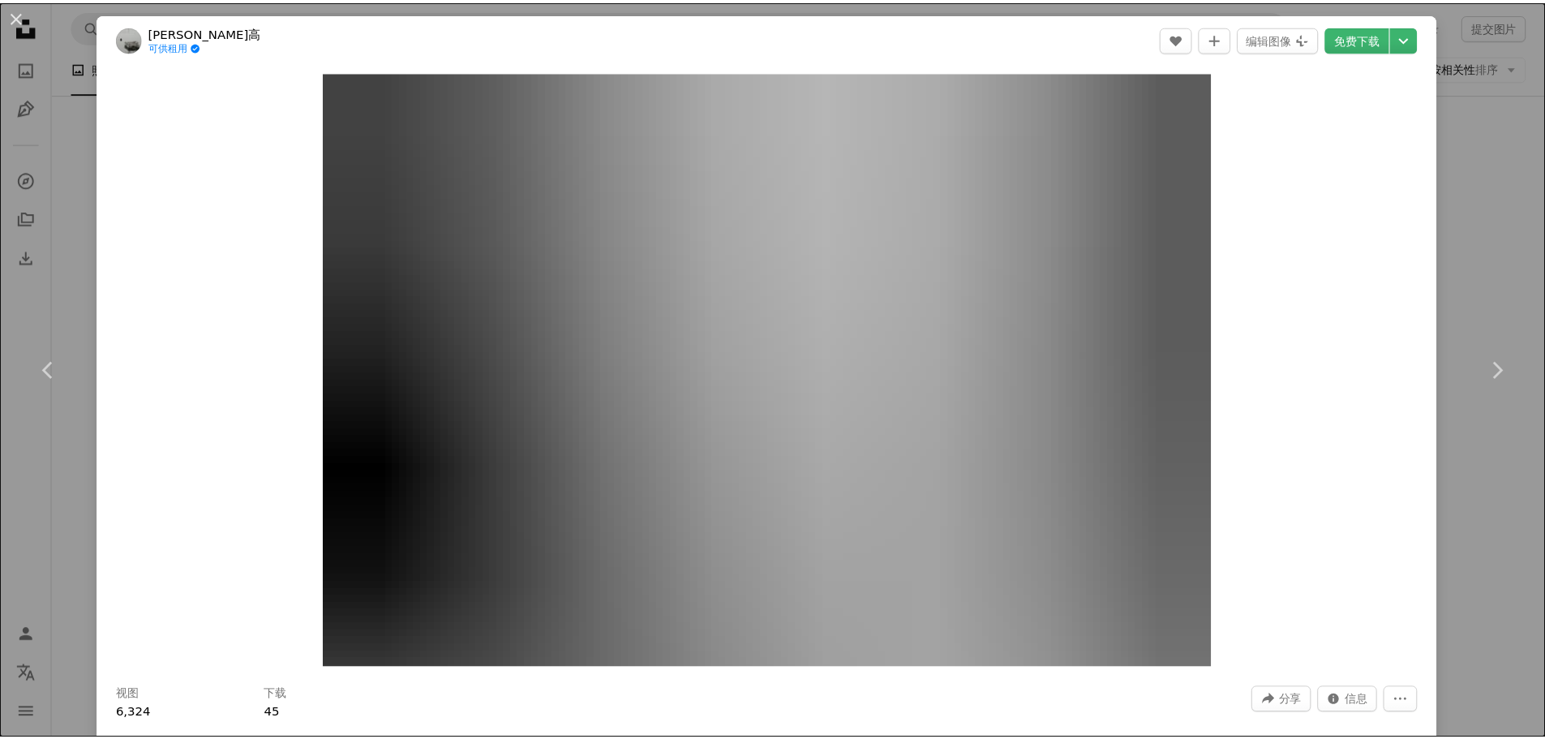
scroll to position [81, 0]
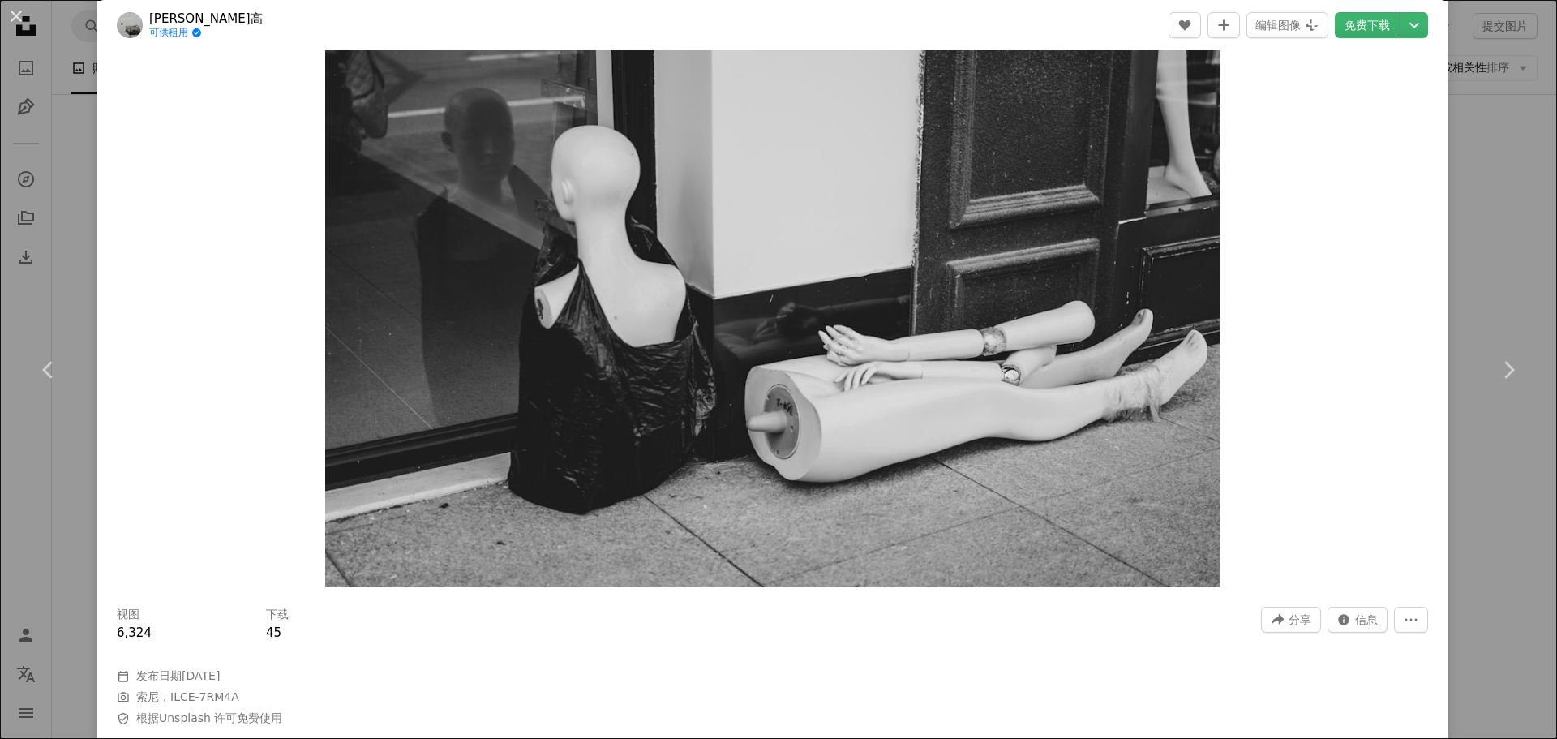
click at [1506, 139] on div "An X shape Chevron left Chevron right [PERSON_NAME]高 可供租用 A checkmark inside of…" at bounding box center [778, 369] width 1557 height 739
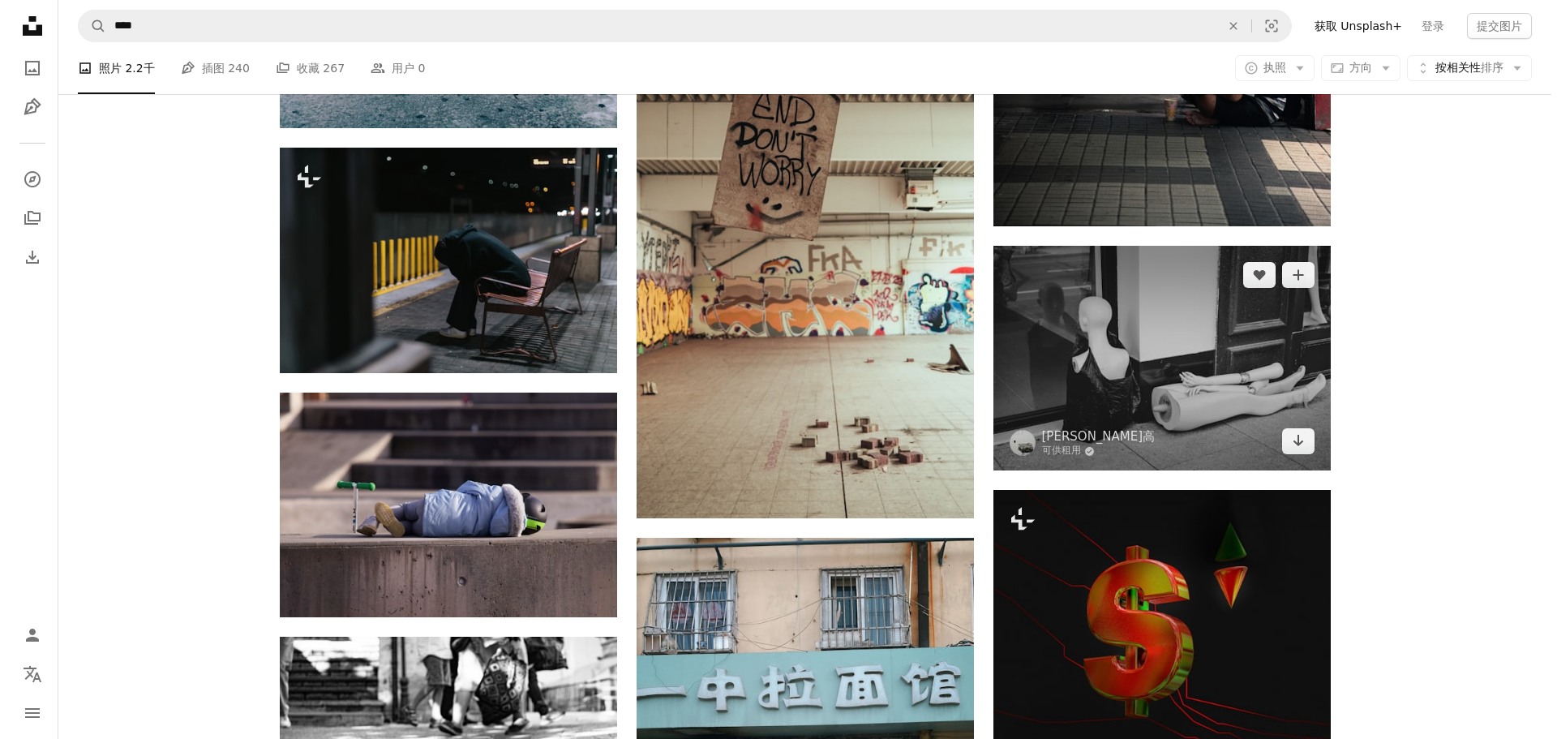
scroll to position [14030, 0]
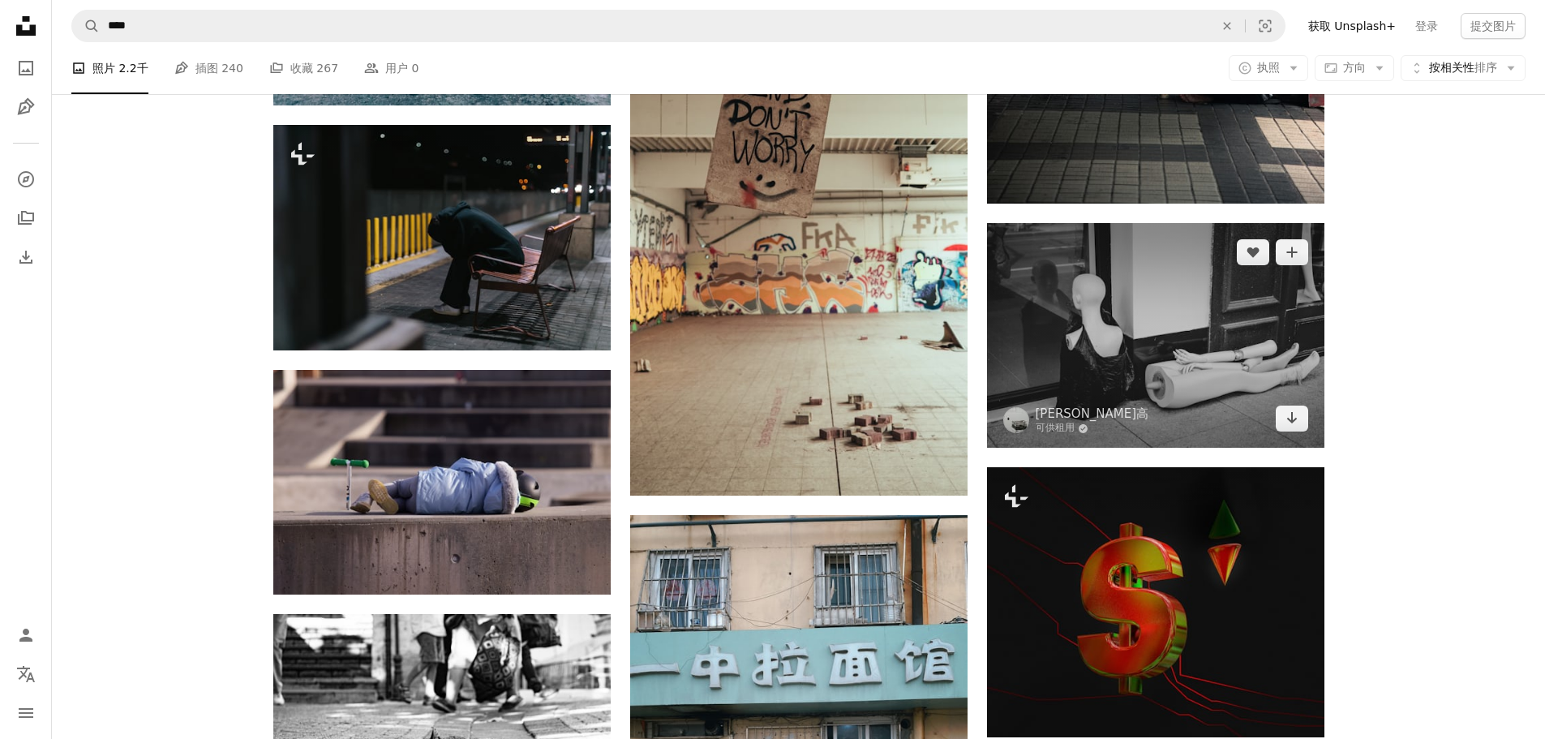
click at [1129, 358] on img at bounding box center [1155, 335] width 337 height 225
